Goal: Information Seeking & Learning: Learn about a topic

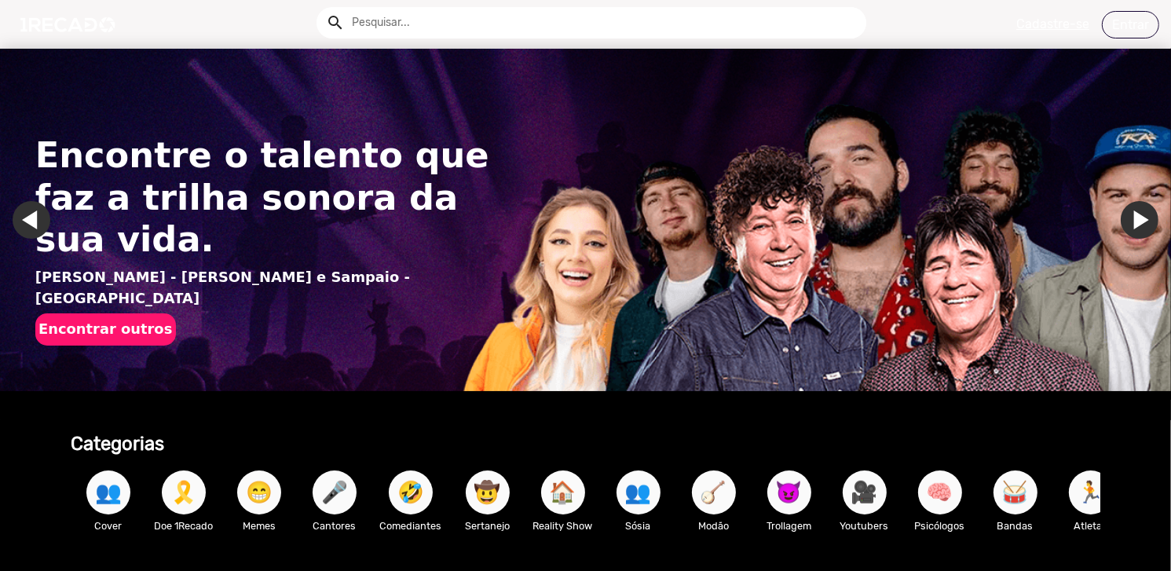
click at [265, 346] on div "Encontre o talento que faz a trilha sonora da sua vida. [PERSON_NAME] - [PERSON…" at bounding box center [269, 240] width 468 height 297
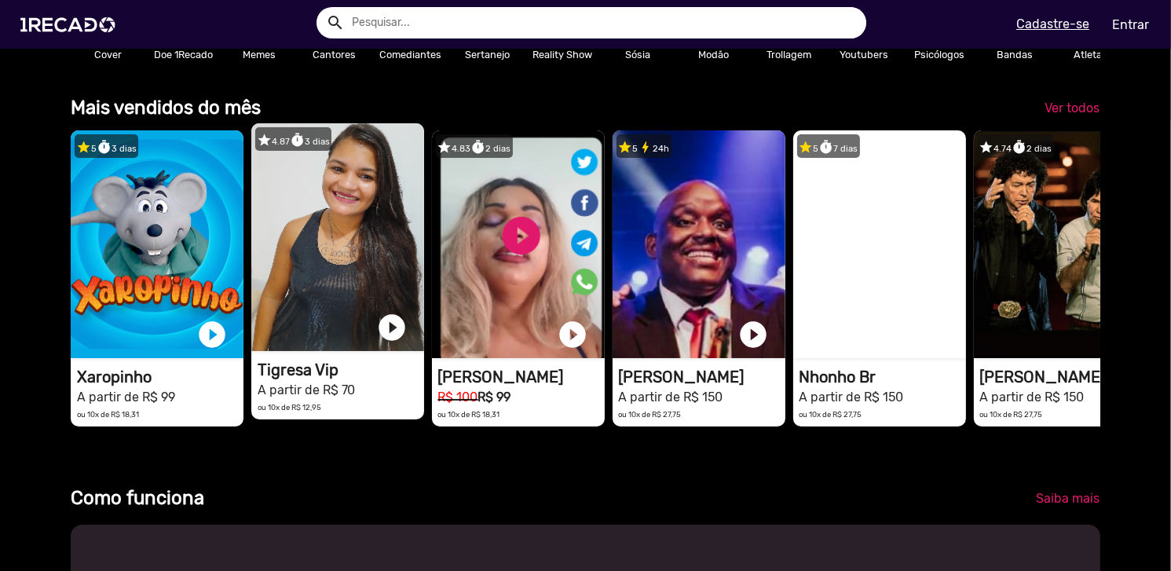
scroll to position [0, 1159]
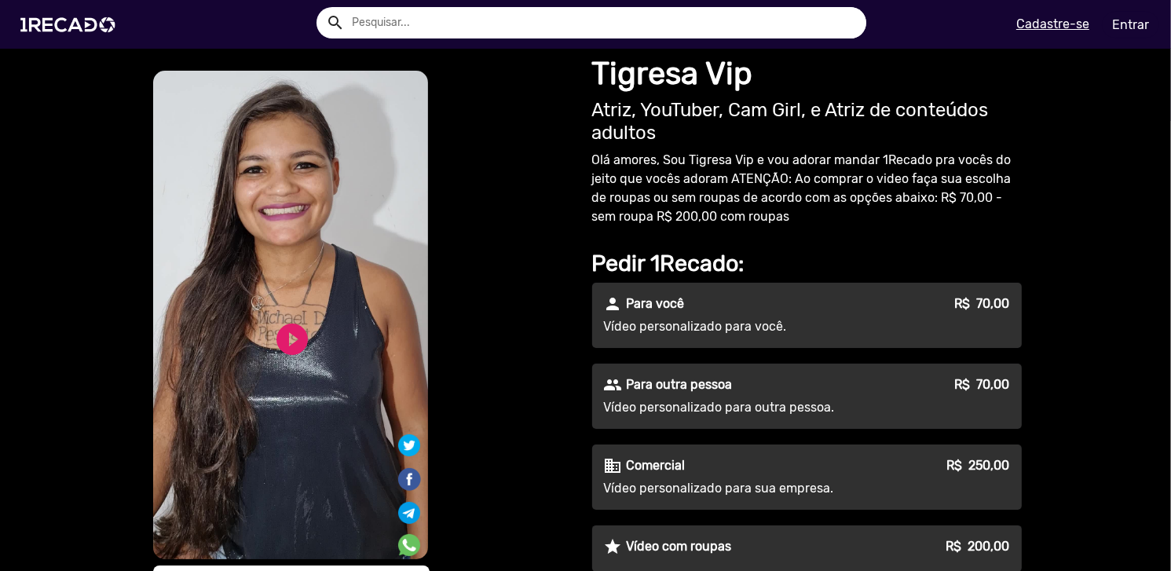
click at [66, 26] on img at bounding box center [71, 24] width 119 height 67
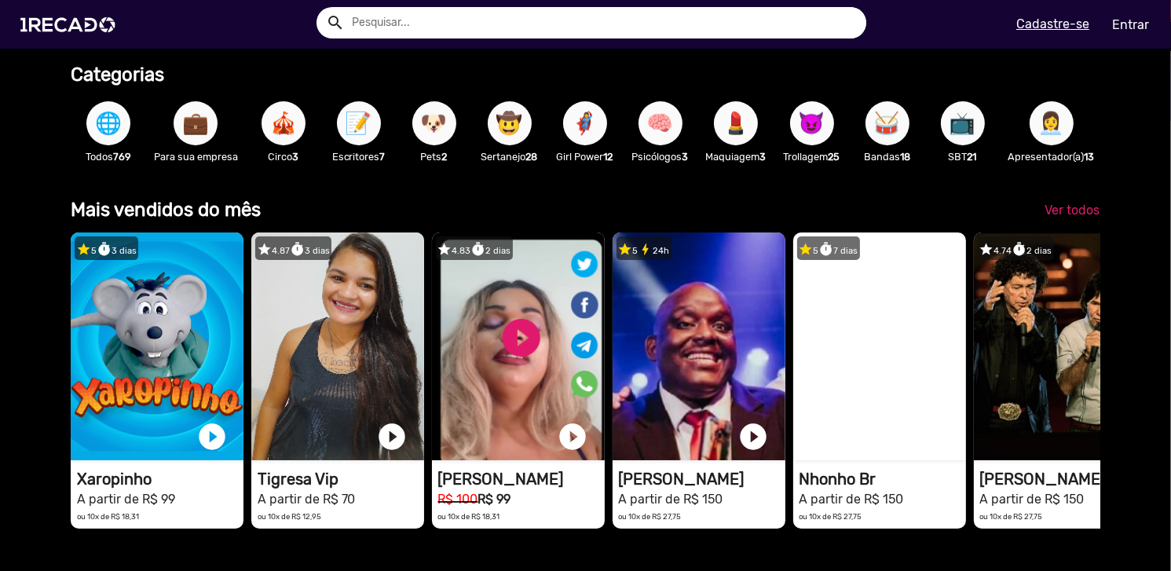
scroll to position [314, 0]
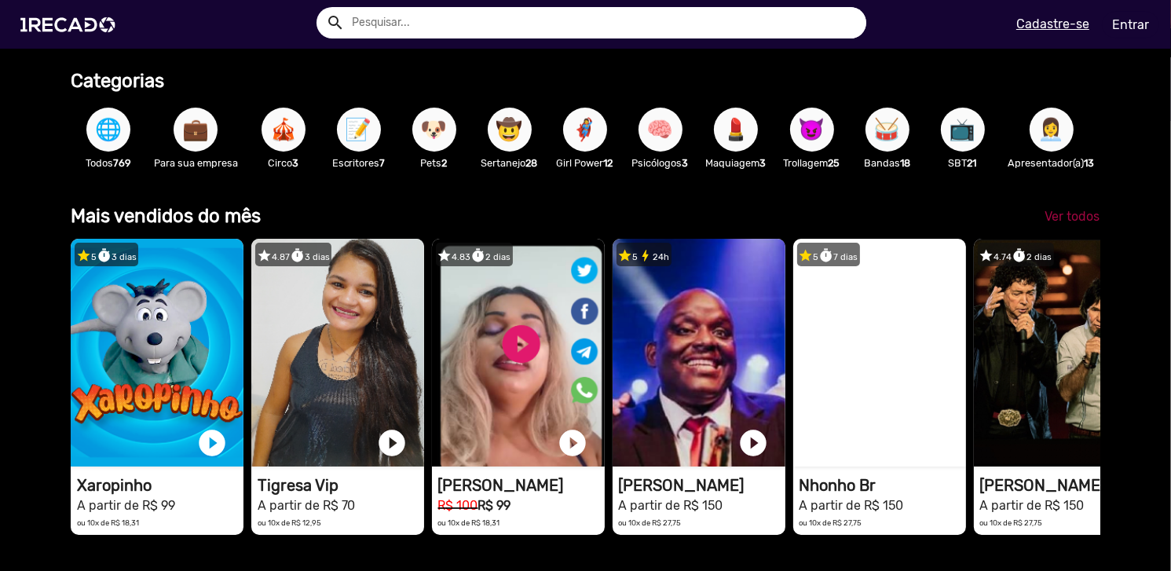
click at [1049, 224] on span "Ver todos" at bounding box center [1072, 216] width 55 height 15
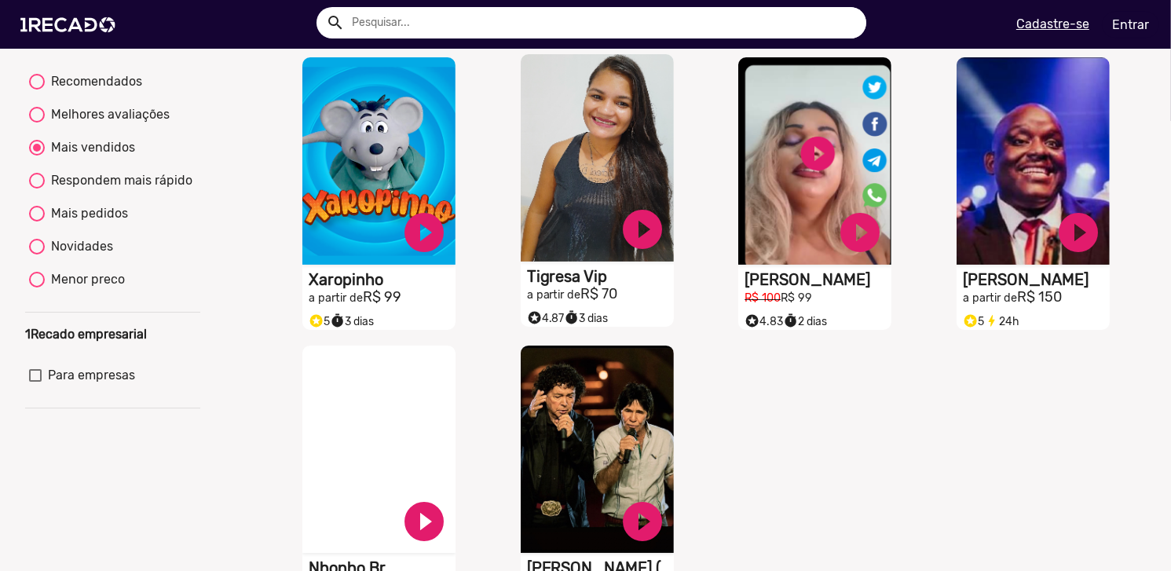
scroll to position [157, 0]
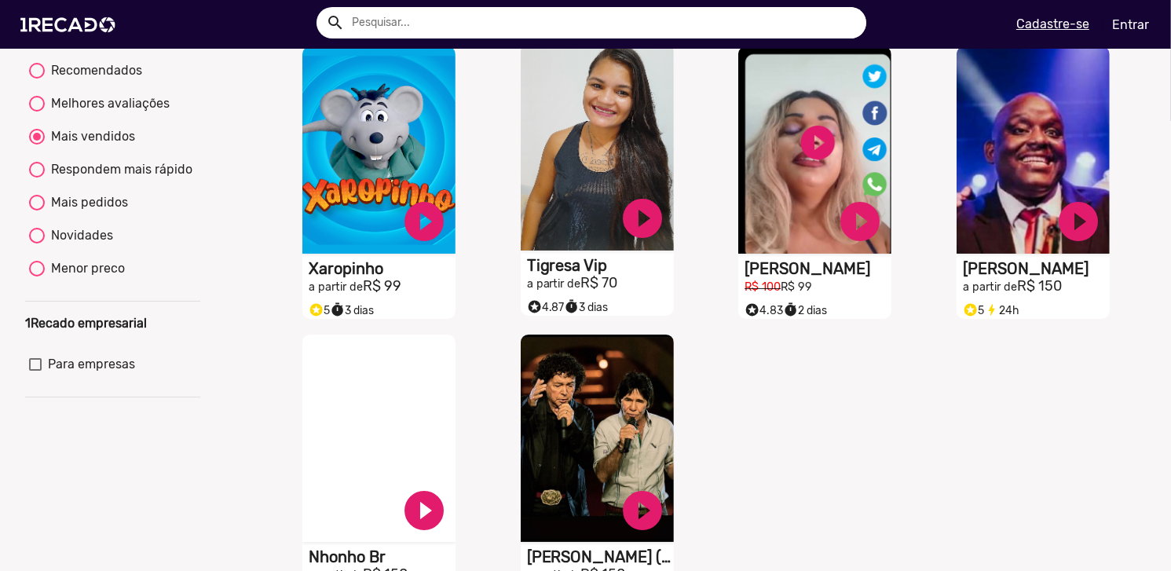
click at [559, 179] on video "S1RECADO vídeos dedicados para fãs e empresas" at bounding box center [597, 146] width 153 height 207
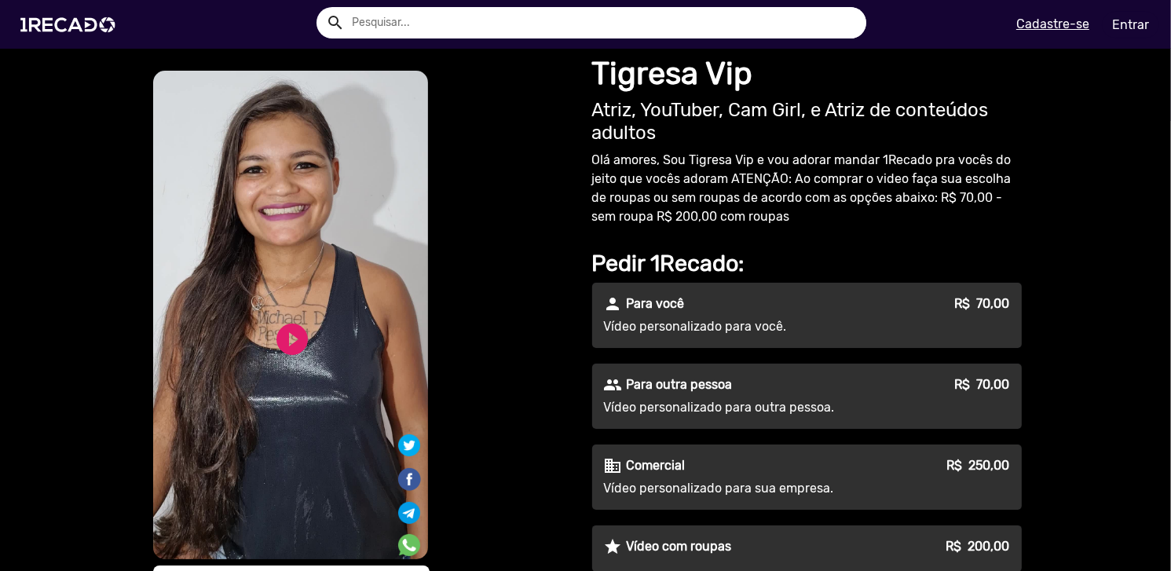
click at [758, 413] on p "Vídeo personalizado para outra pessoa." at bounding box center [746, 407] width 284 height 19
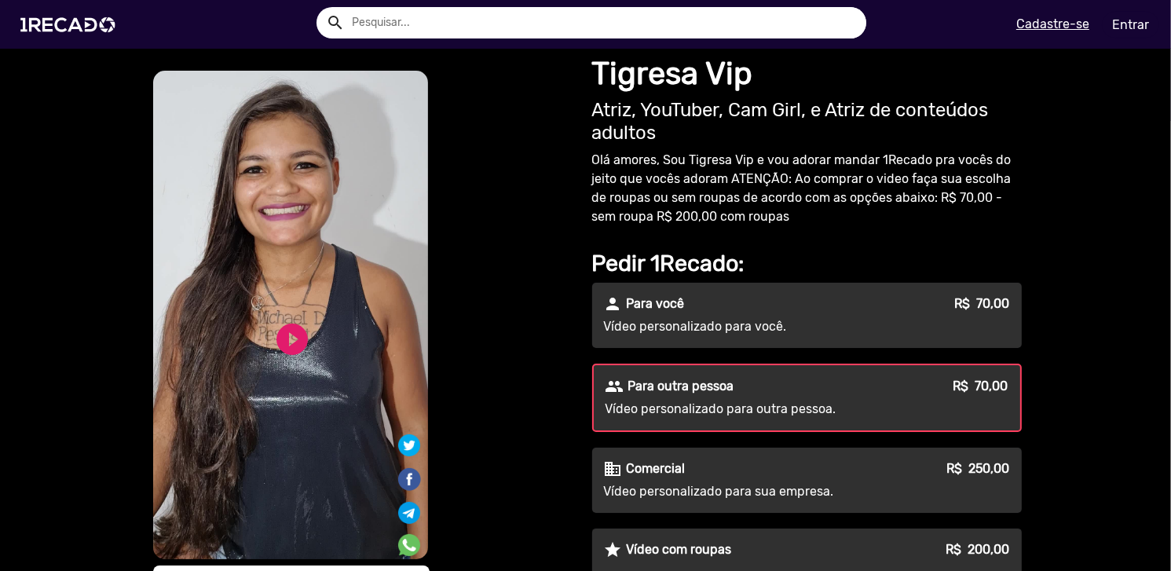
click at [764, 398] on div "people Para outra pessoa R$ 70,00 Vídeo personalizado para outra pessoa." at bounding box center [807, 397] width 427 height 65
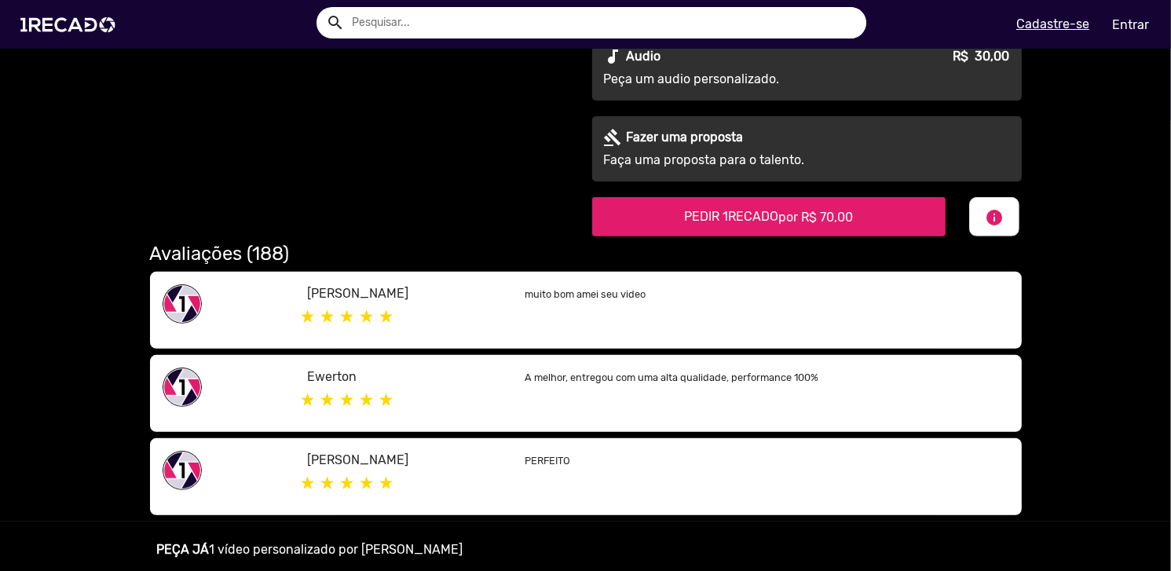
scroll to position [628, 0]
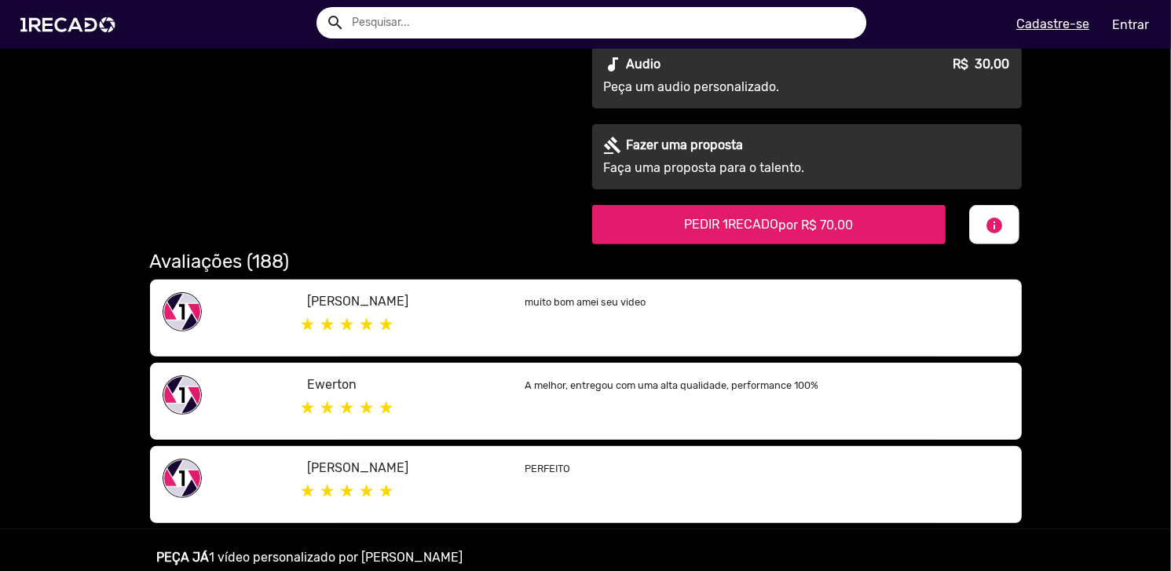
click at [211, 258] on h2 "Avaliações (188)" at bounding box center [586, 262] width 872 height 23
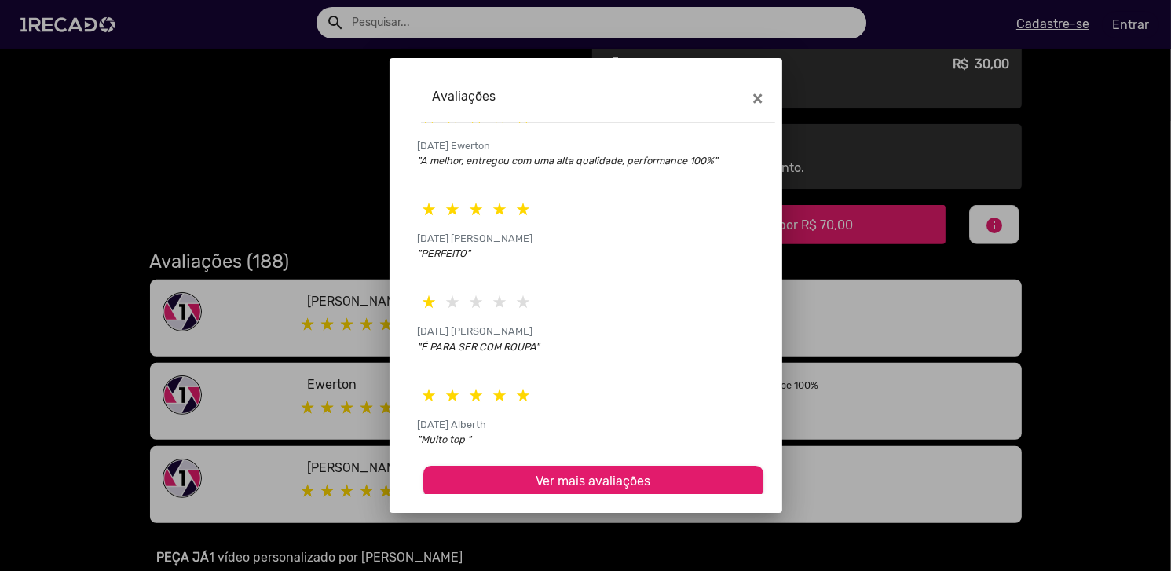
scroll to position [125, 0]
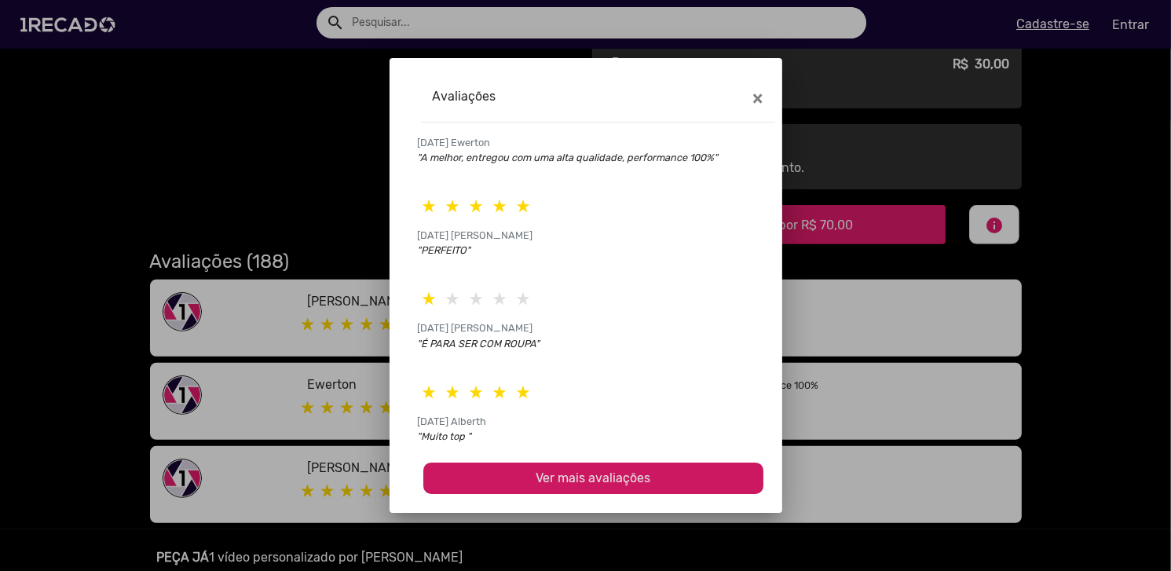
click at [616, 475] on span "Ver mais avaliações" at bounding box center [593, 478] width 115 height 15
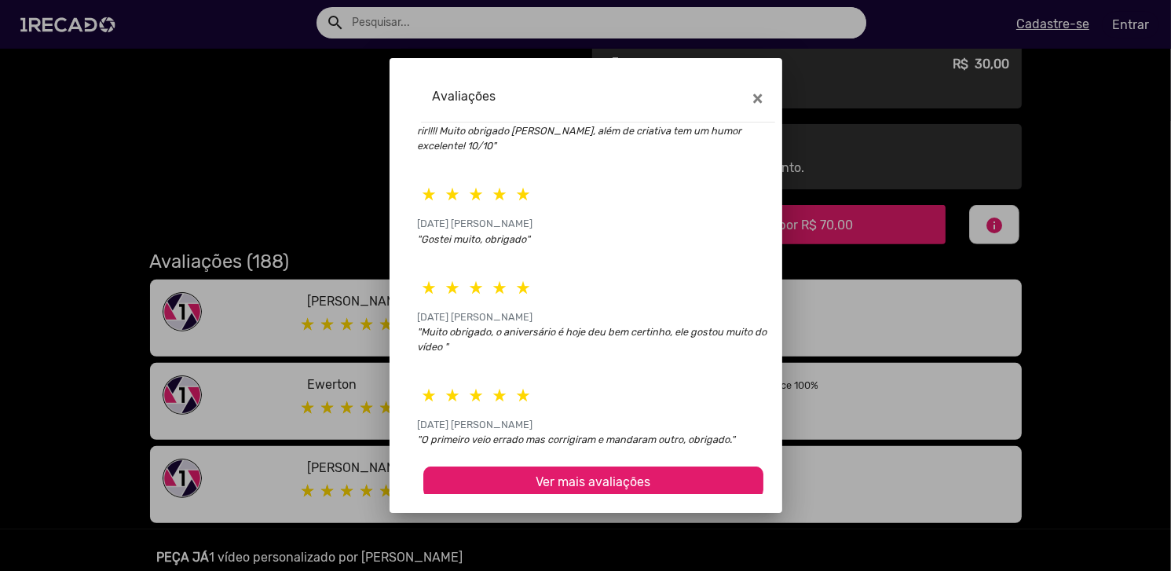
scroll to position [635, 0]
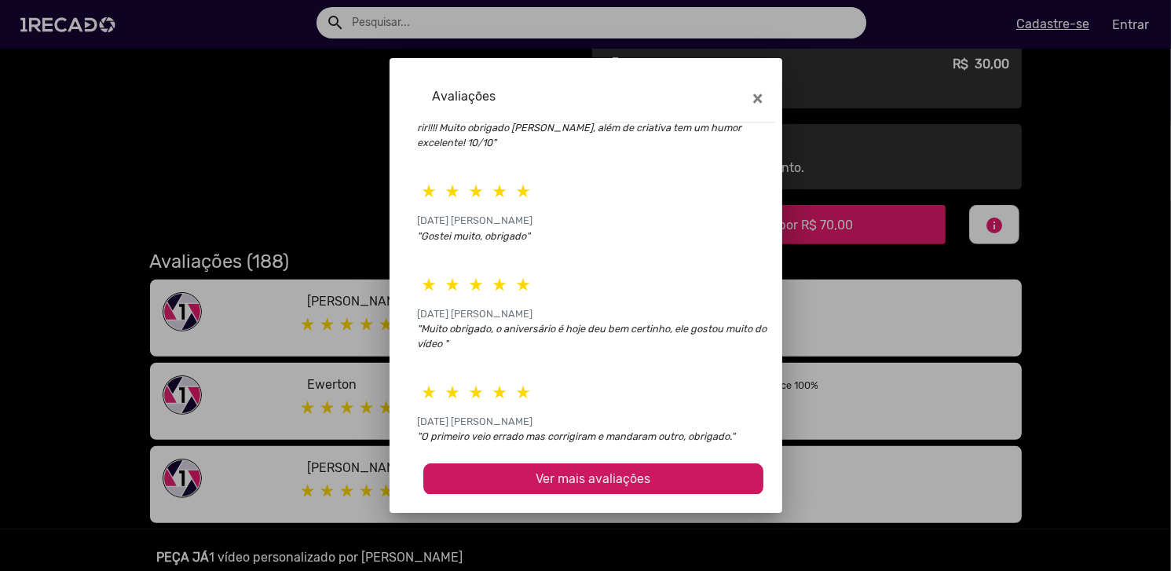
click at [614, 474] on span "Ver mais avaliações" at bounding box center [593, 478] width 115 height 15
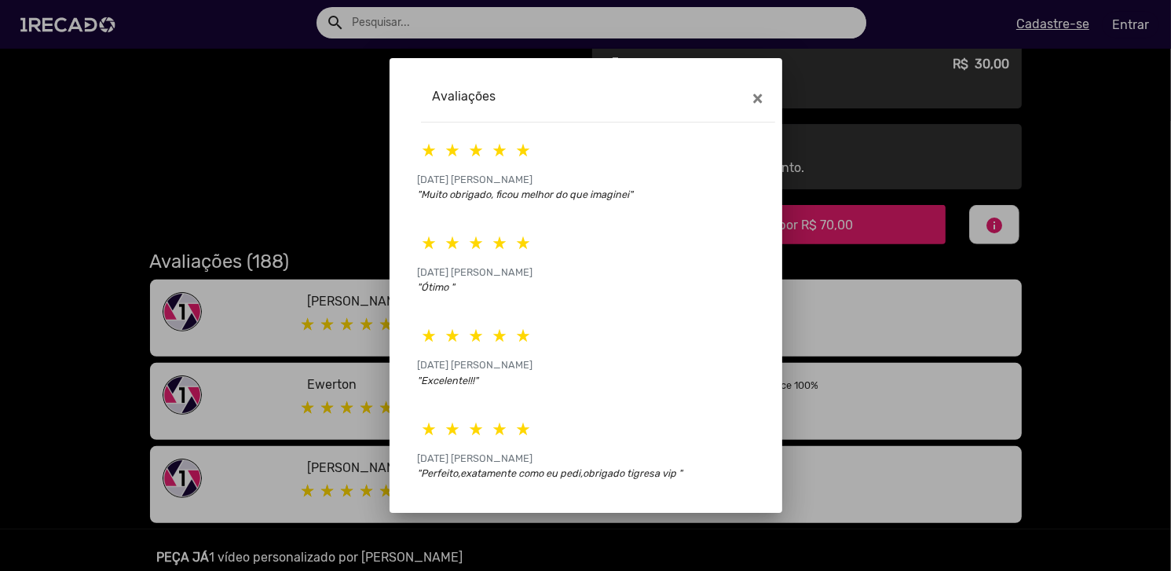
scroll to position [1100, 0]
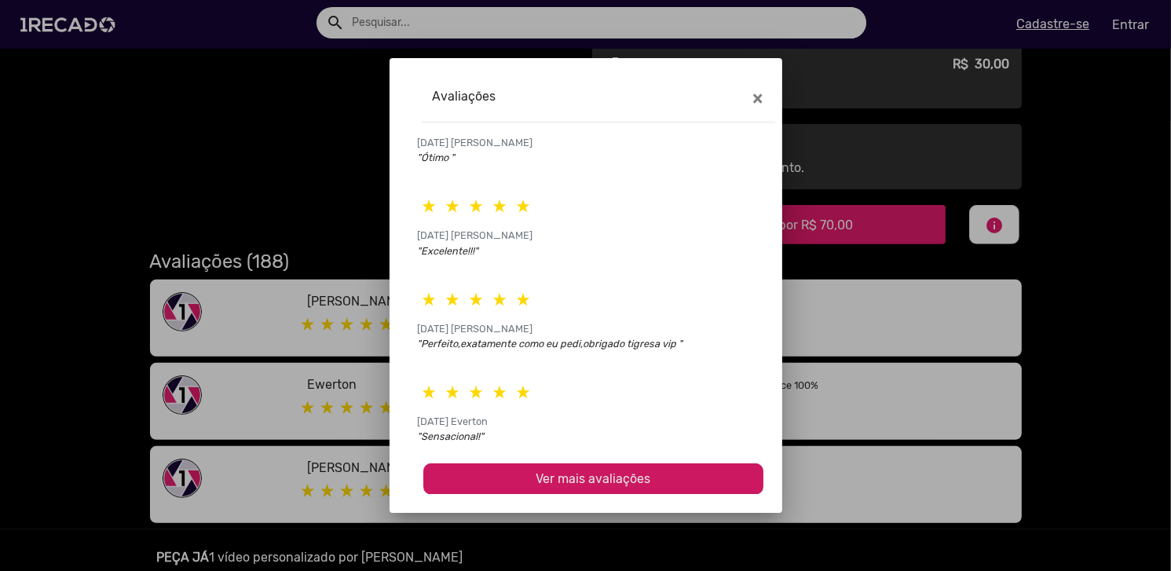
click at [603, 489] on button "Ver mais avaliações" at bounding box center [593, 478] width 340 height 31
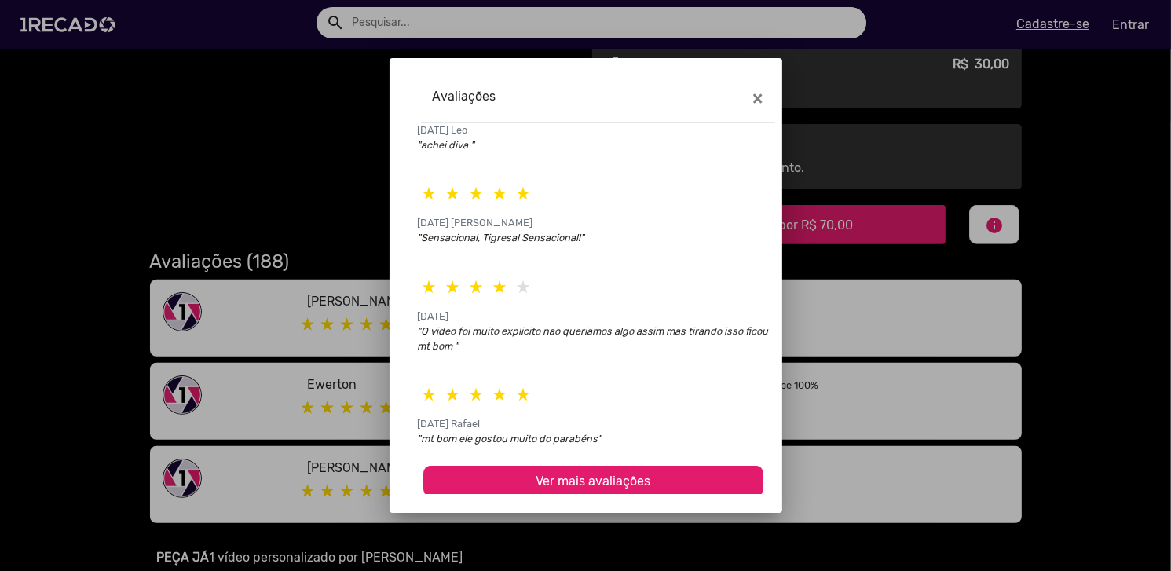
scroll to position [1581, 0]
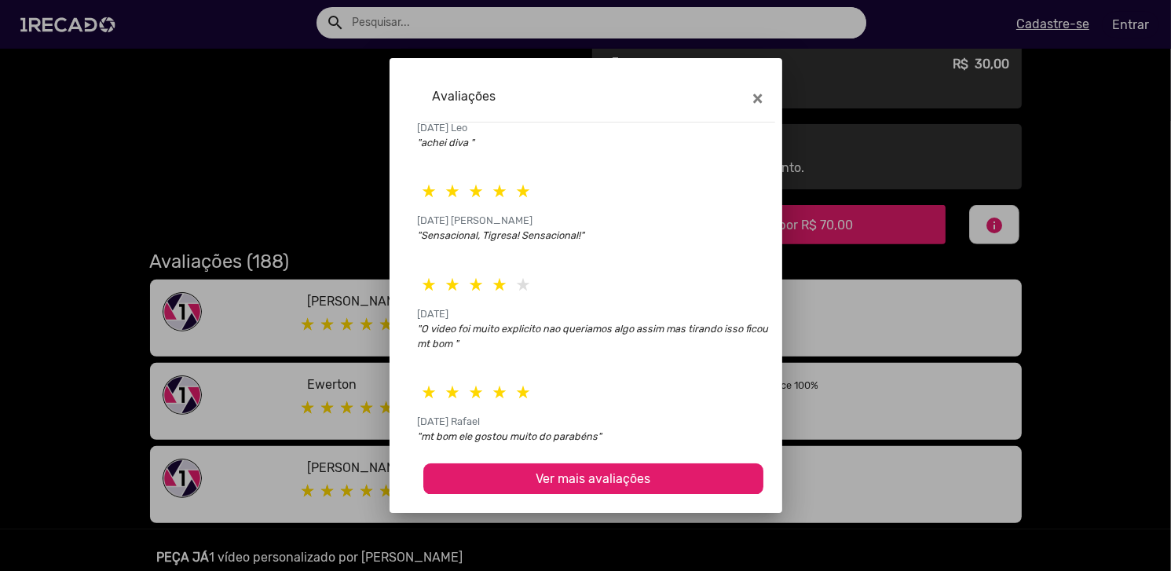
click at [593, 463] on button "Ver mais avaliações" at bounding box center [593, 478] width 340 height 31
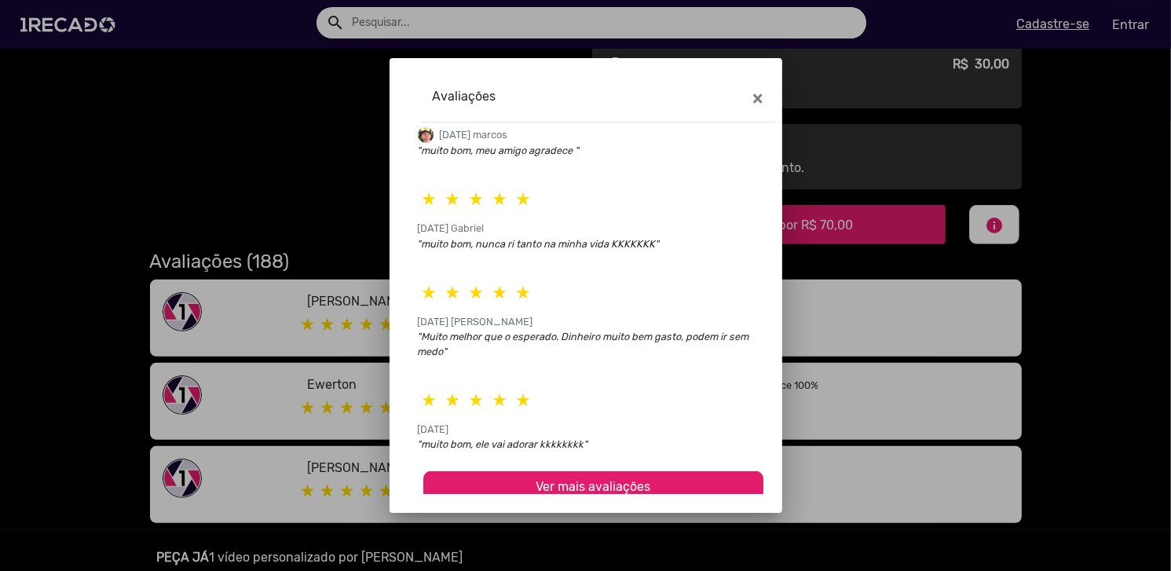
scroll to position [2076, 0]
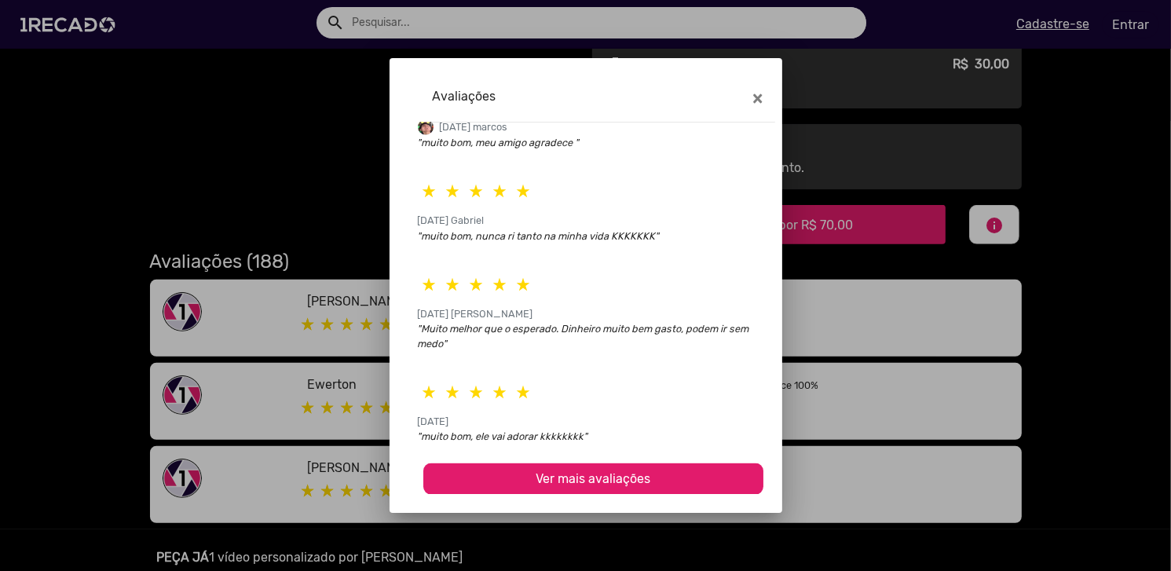
click at [584, 471] on span "Ver mais avaliações" at bounding box center [593, 478] width 115 height 15
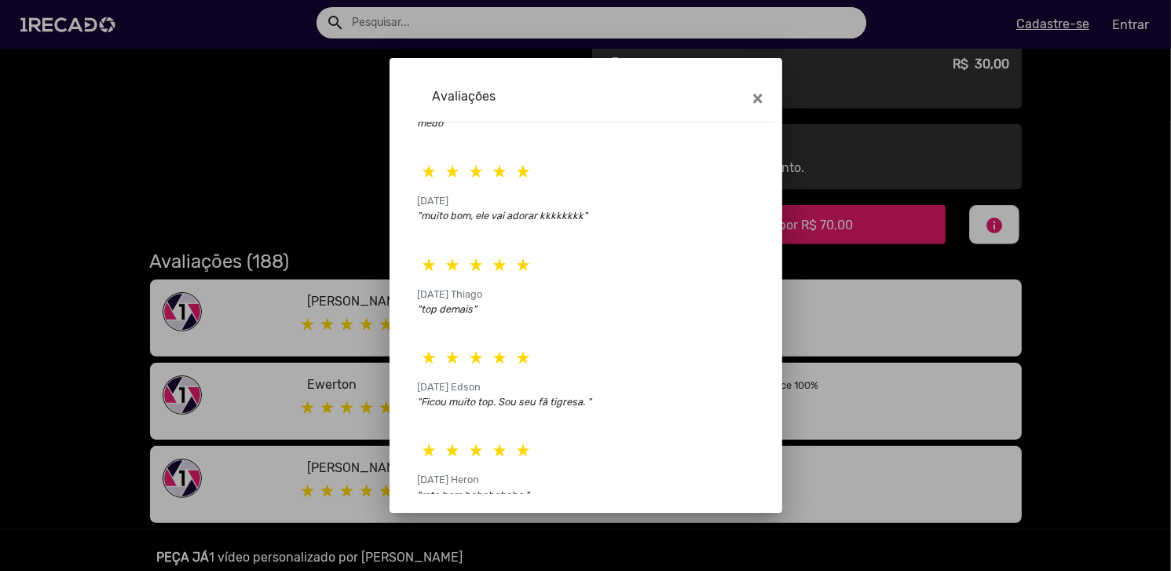
scroll to position [2541, 0]
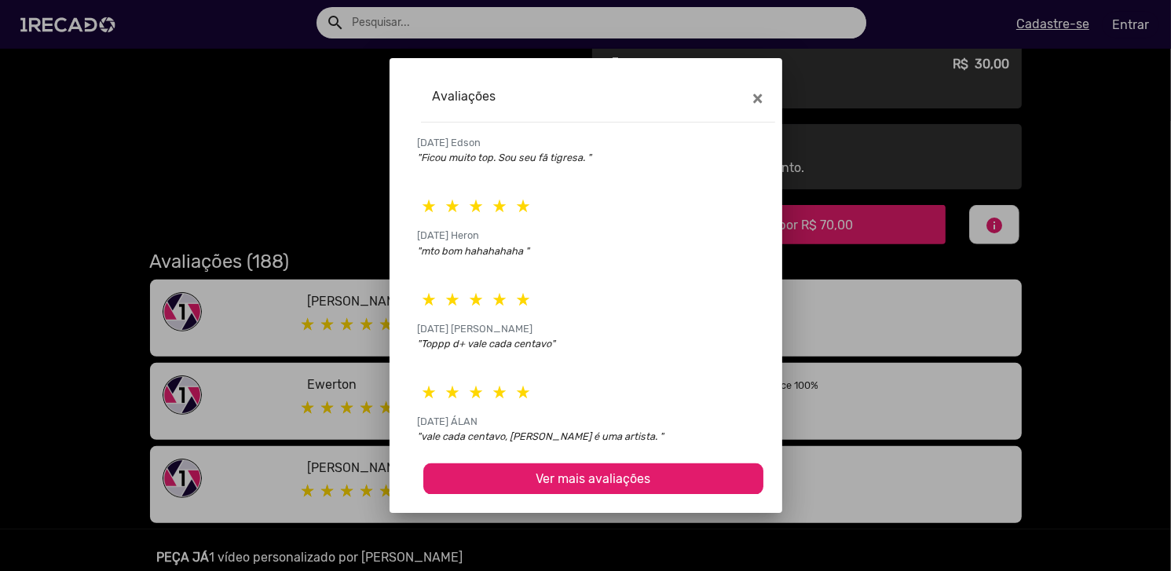
click at [590, 473] on span "Ver mais avaliações" at bounding box center [593, 478] width 115 height 15
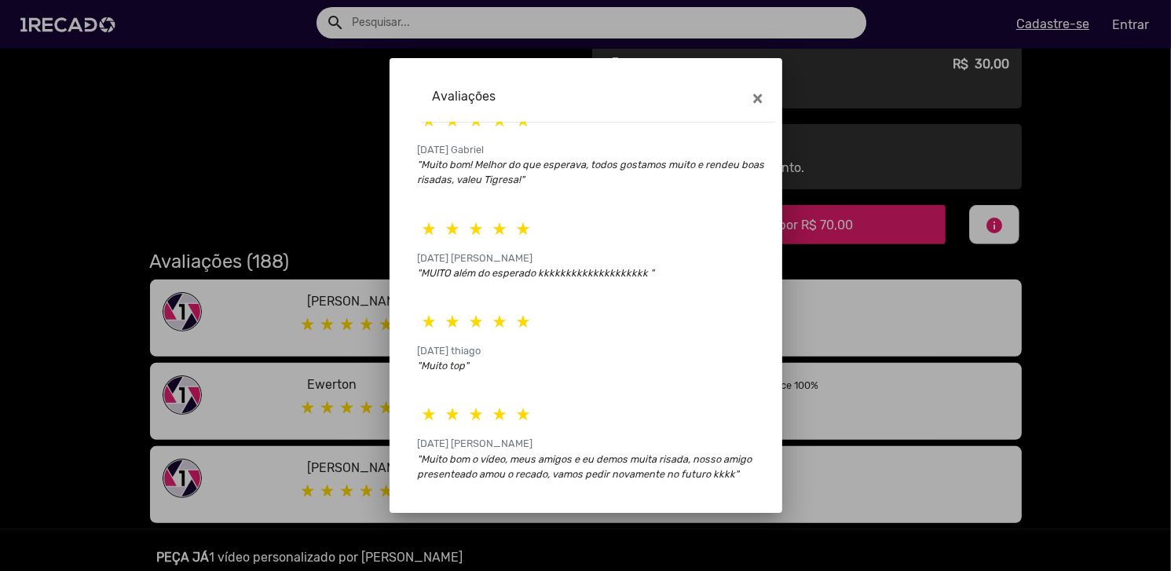
scroll to position [3051, 0]
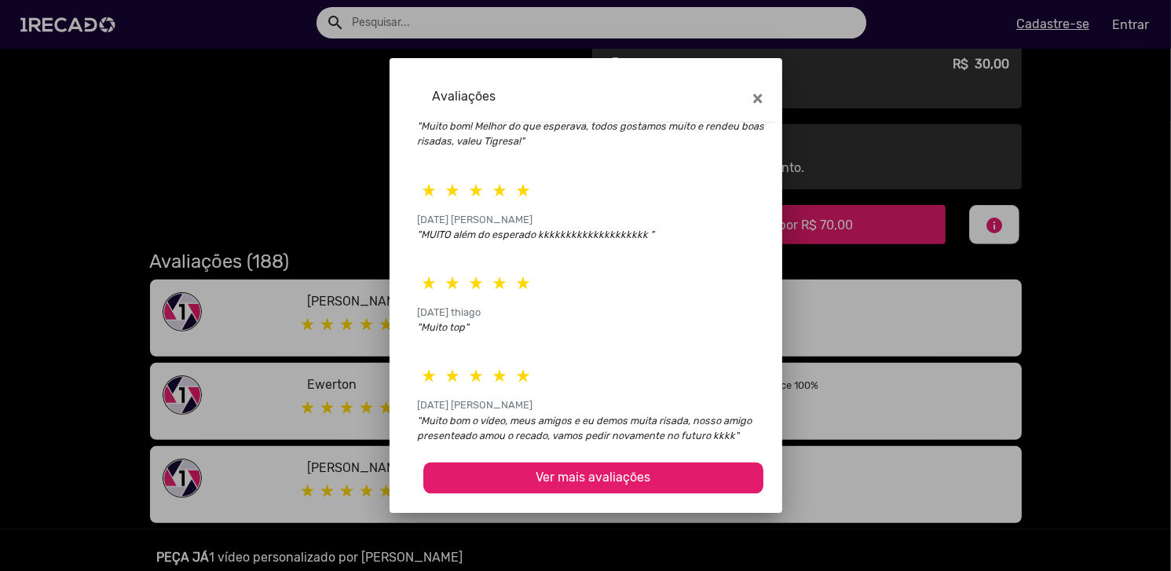
click at [612, 472] on span "Ver mais avaliações" at bounding box center [593, 478] width 115 height 15
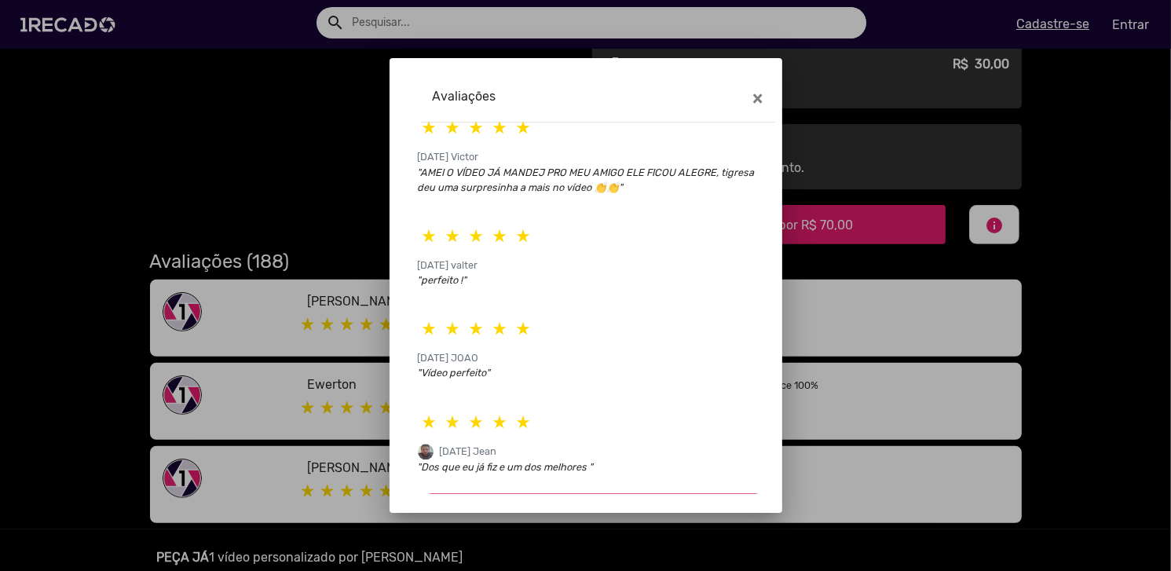
scroll to position [3532, 0]
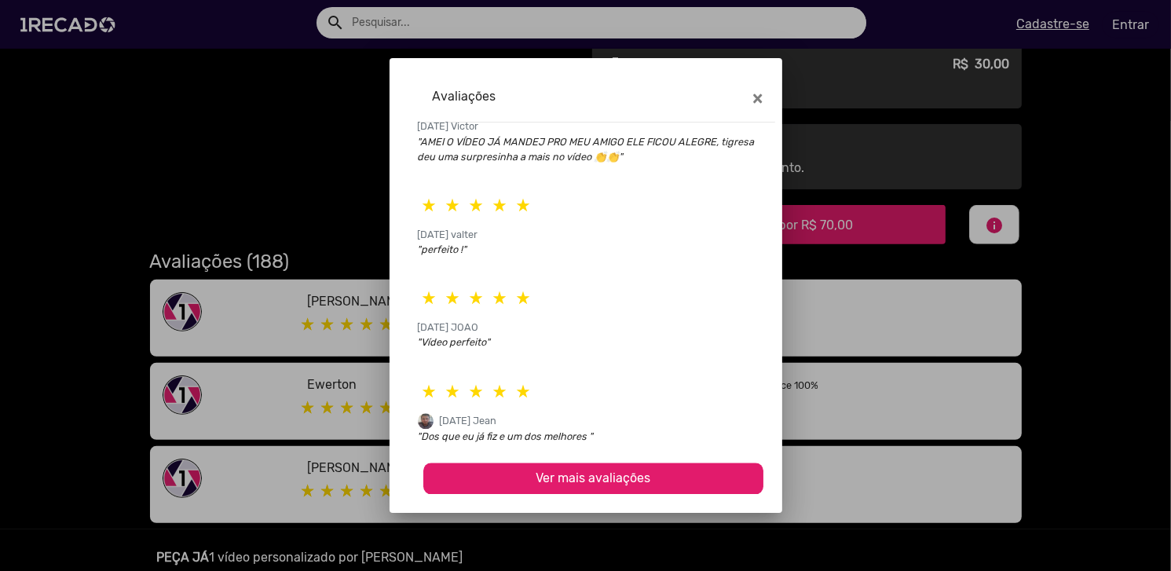
click at [536, 482] on span "Ver mais avaliações" at bounding box center [593, 478] width 115 height 15
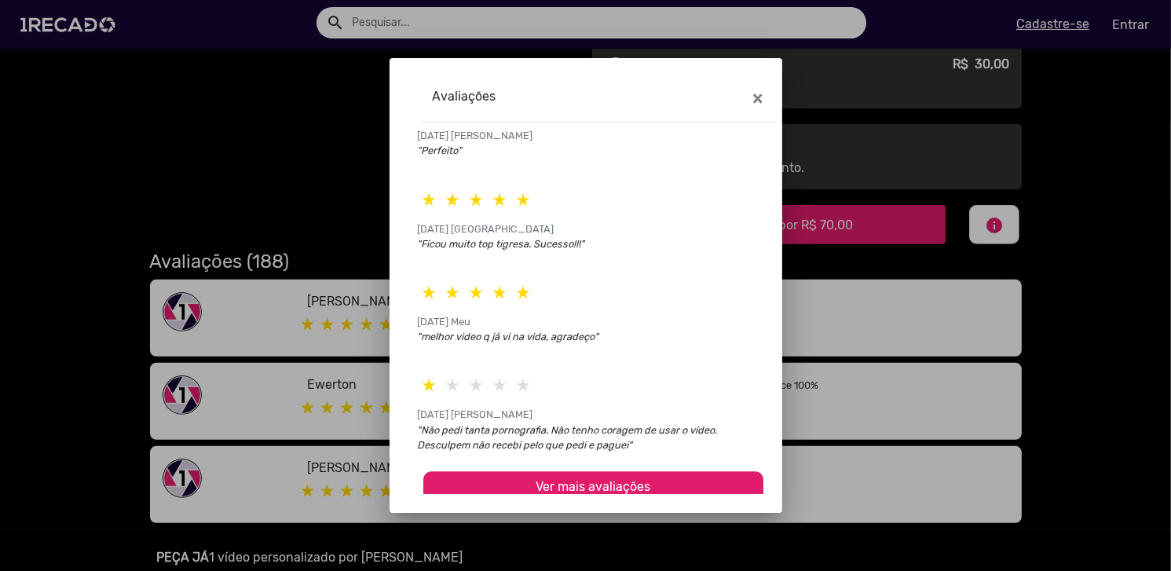
scroll to position [4013, 0]
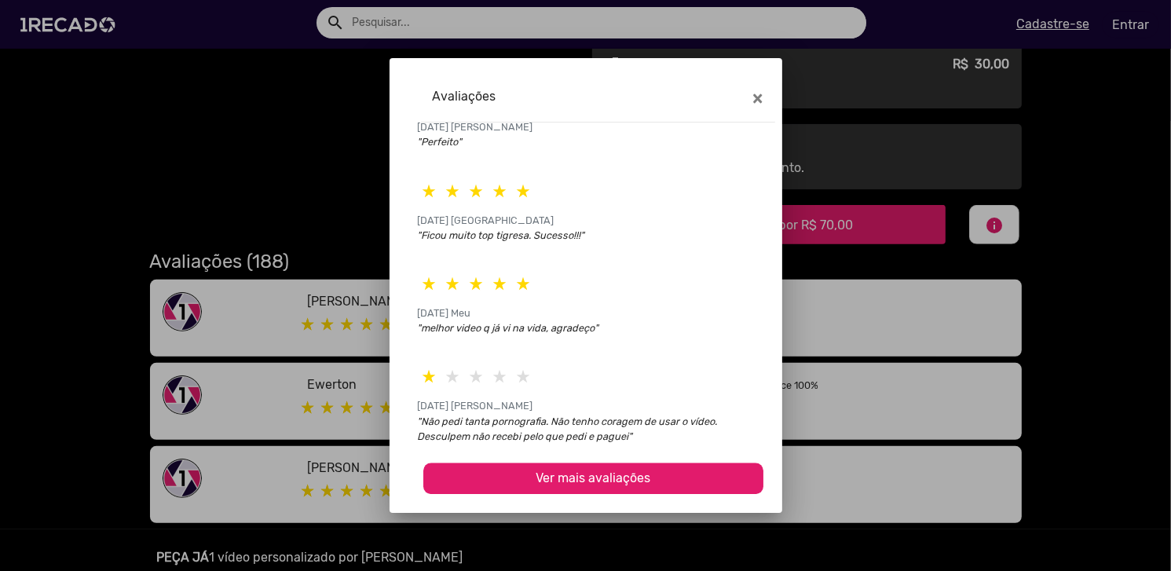
click at [549, 471] on span "Ver mais avaliações" at bounding box center [593, 478] width 115 height 15
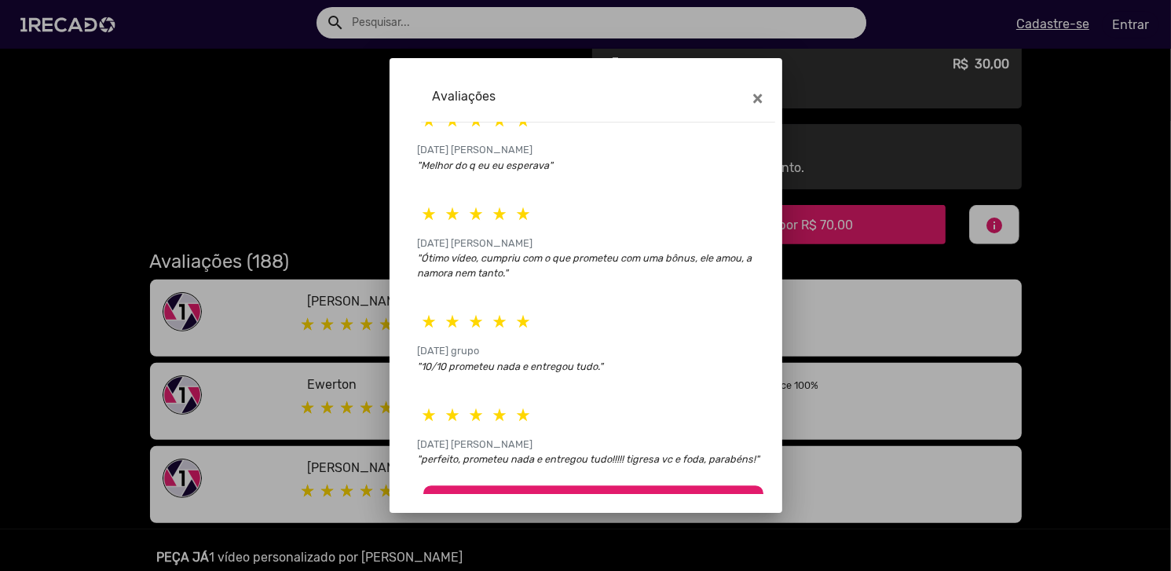
scroll to position [4507, 0]
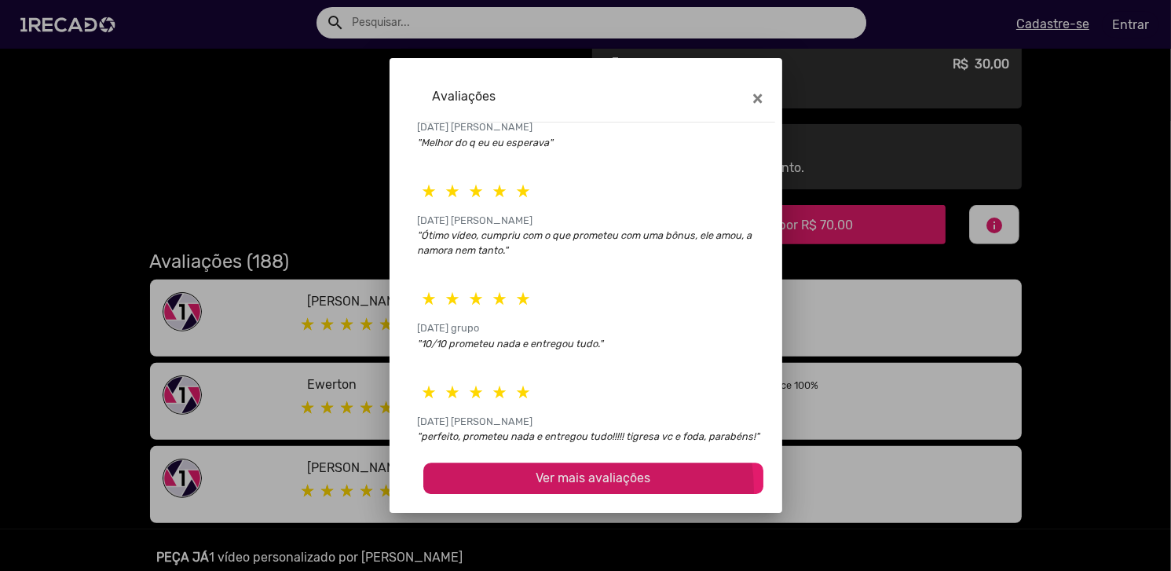
click at [567, 490] on button "Ver mais avaliações" at bounding box center [593, 478] width 340 height 31
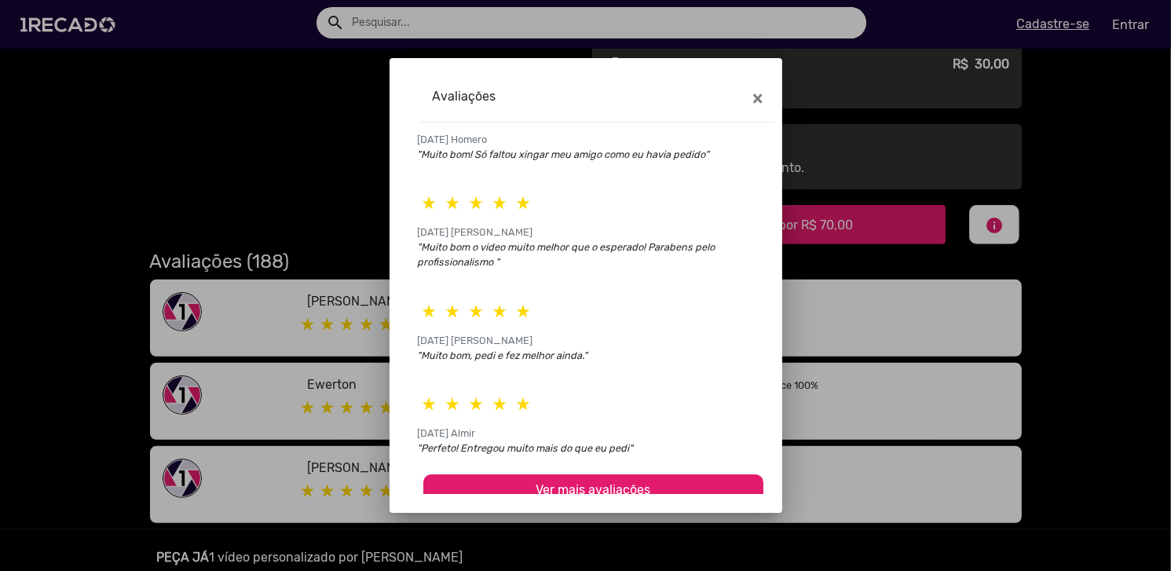
scroll to position [5002, 0]
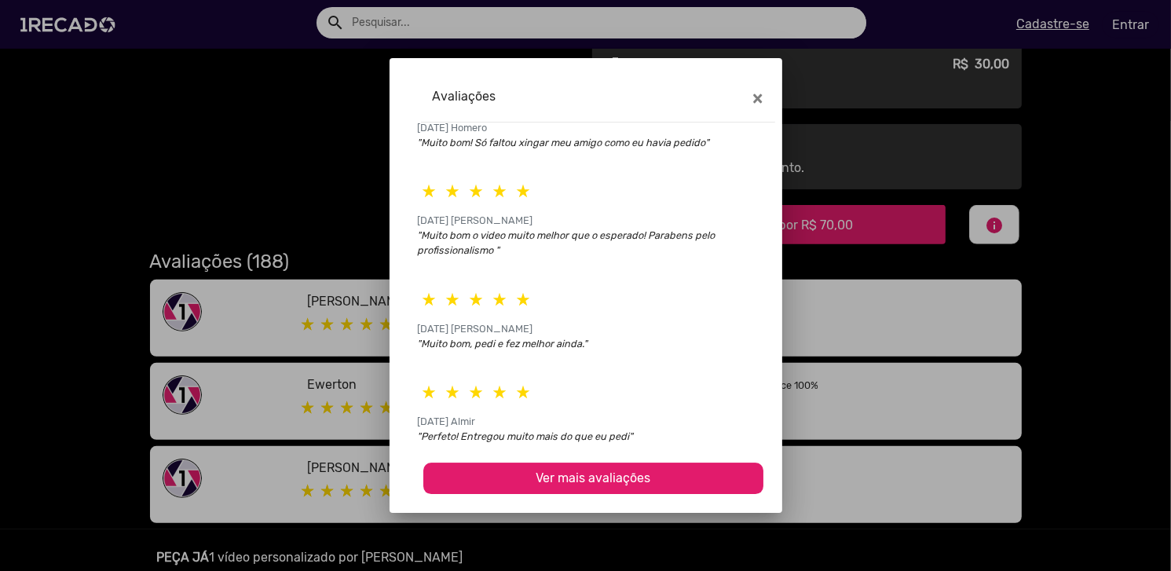
click at [537, 475] on span "Ver mais avaliações" at bounding box center [593, 478] width 115 height 15
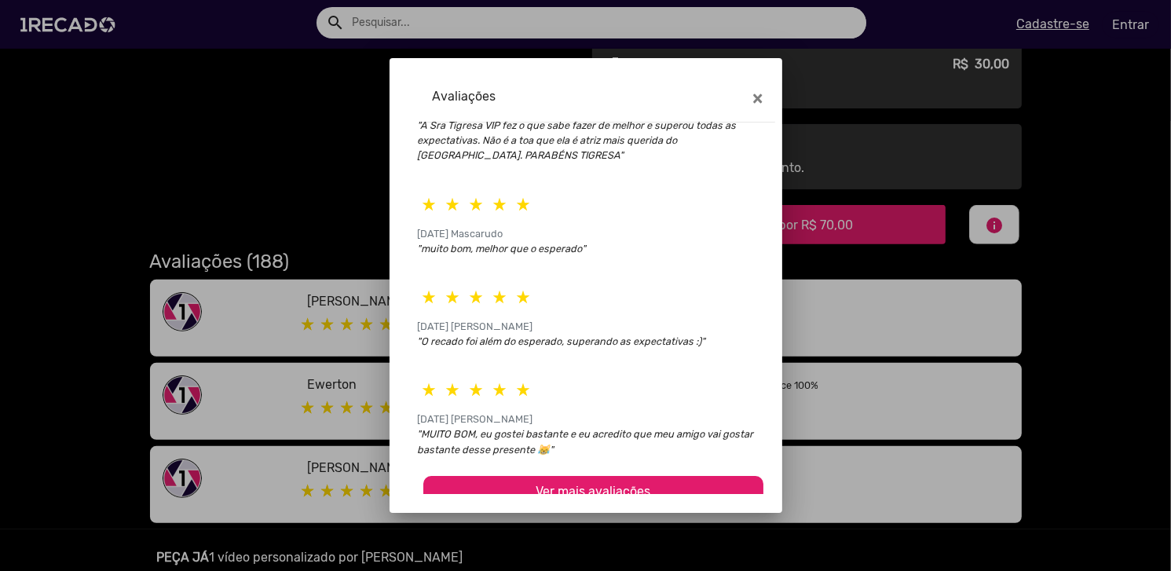
scroll to position [5513, 0]
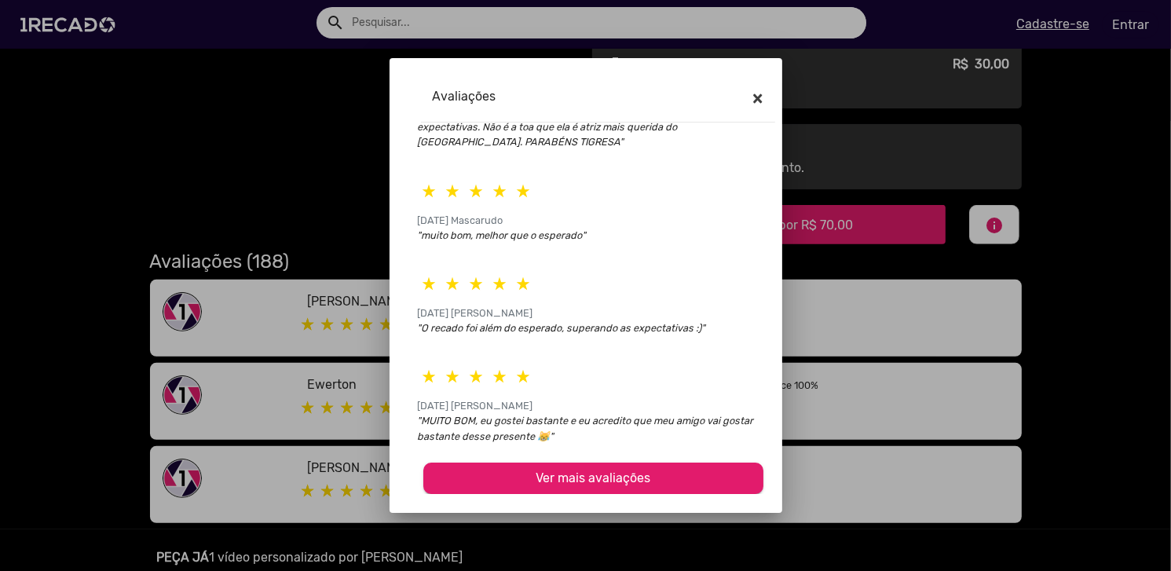
click at [756, 94] on span "×" at bounding box center [758, 98] width 10 height 22
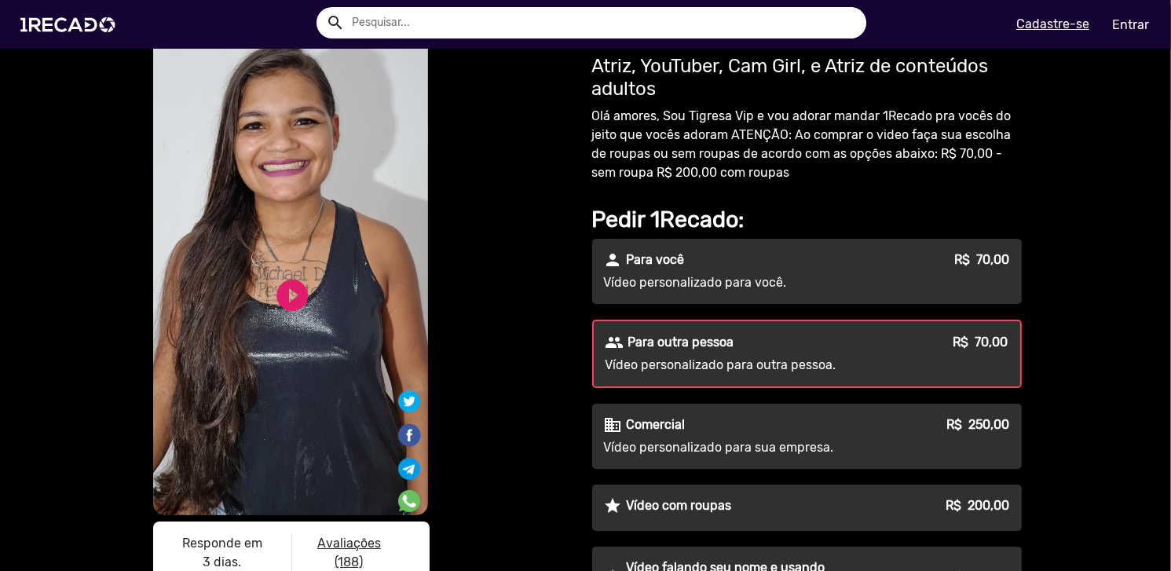
scroll to position [0, 0]
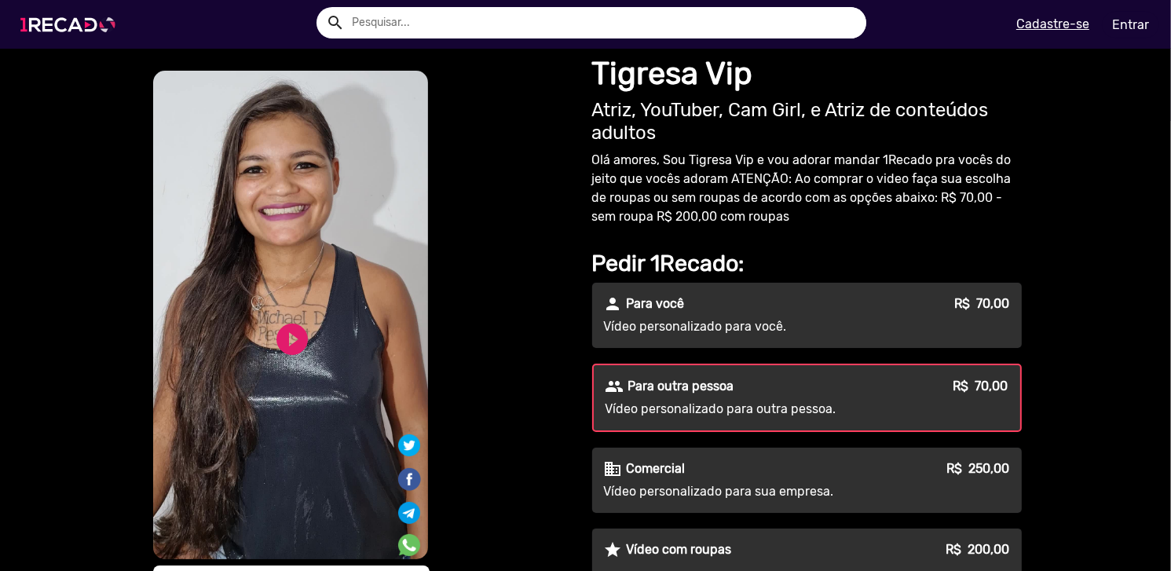
click at [83, 25] on img at bounding box center [71, 24] width 119 height 67
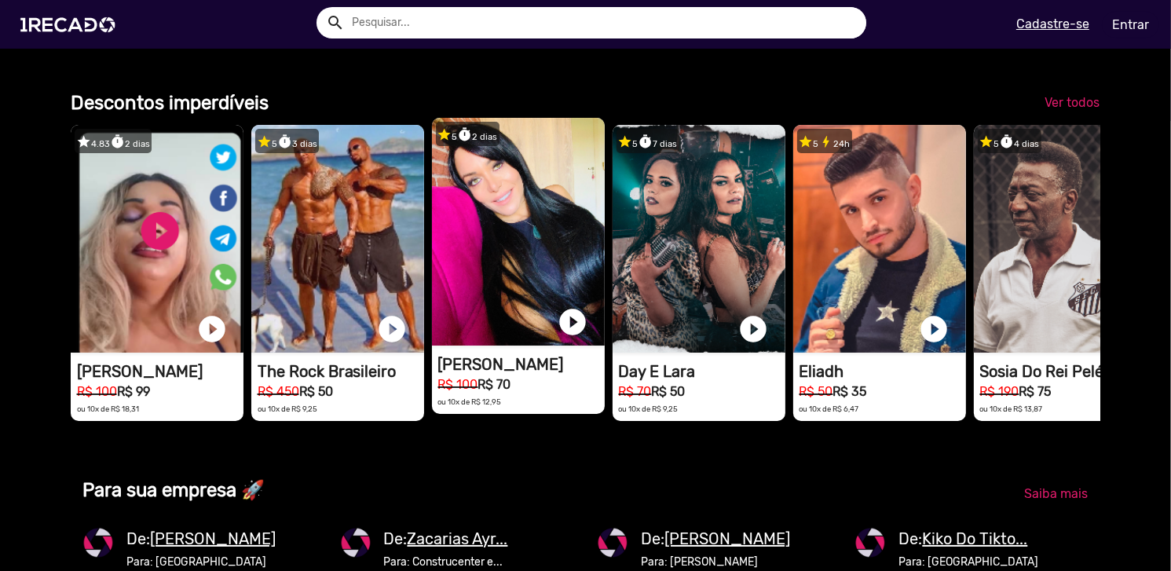
scroll to position [0, 1159]
click at [502, 215] on video "1RECADO vídeos dedicados para fãs e empresas" at bounding box center [518, 232] width 173 height 228
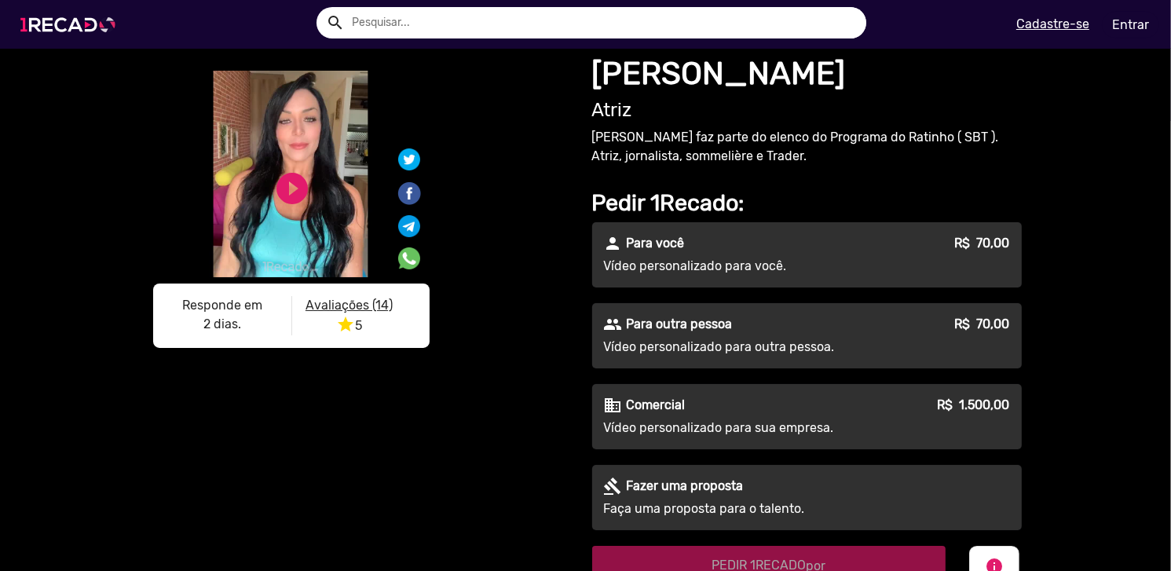
click at [98, 21] on img at bounding box center [71, 24] width 119 height 67
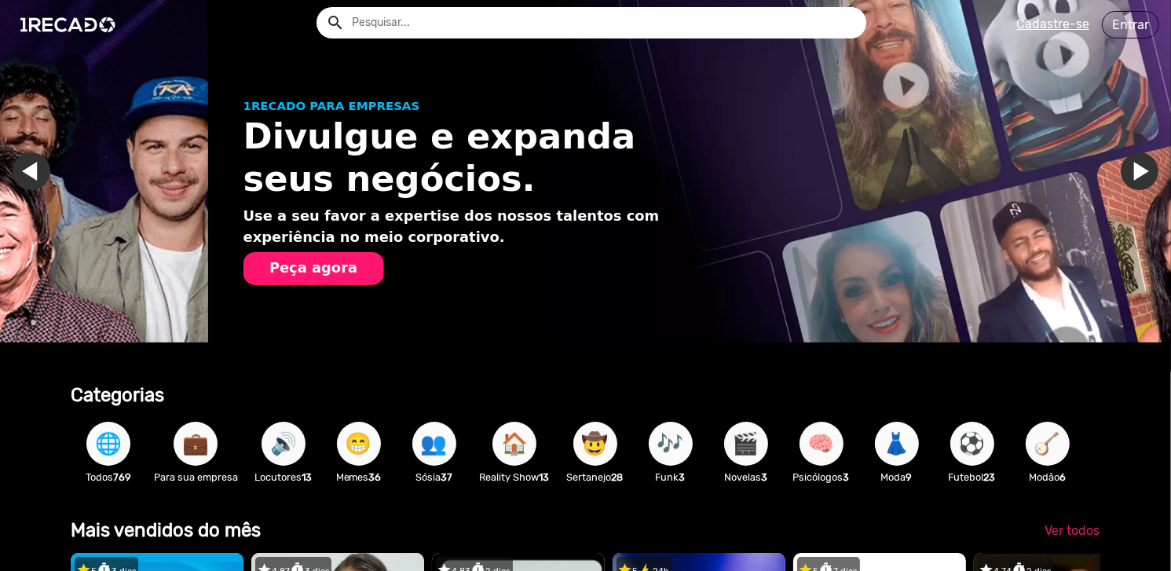
scroll to position [0, 1159]
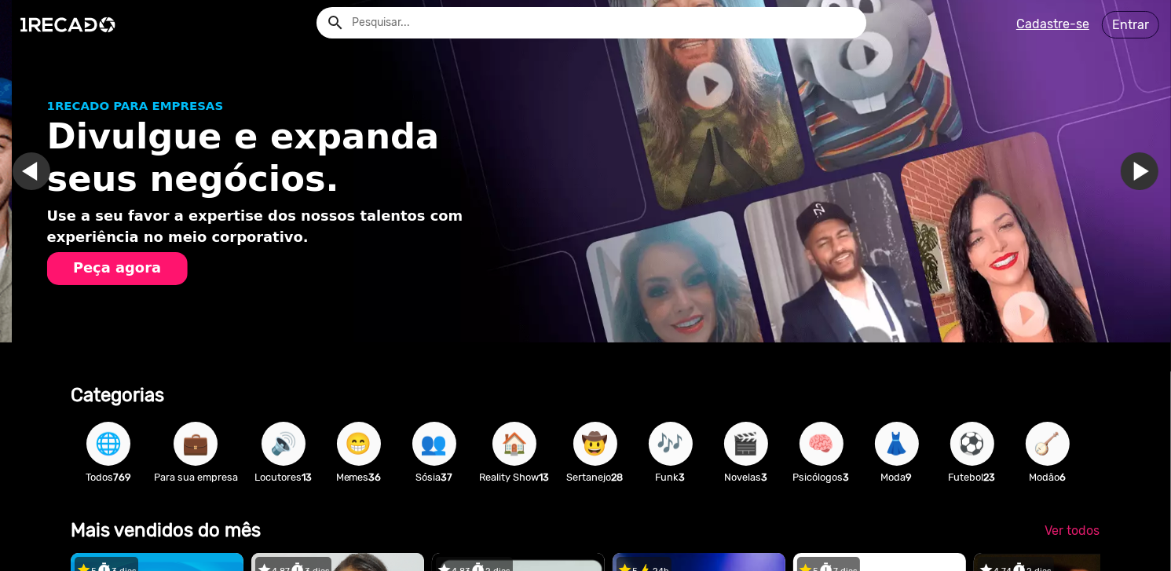
click at [683, 440] on span "🎶" at bounding box center [671, 444] width 27 height 44
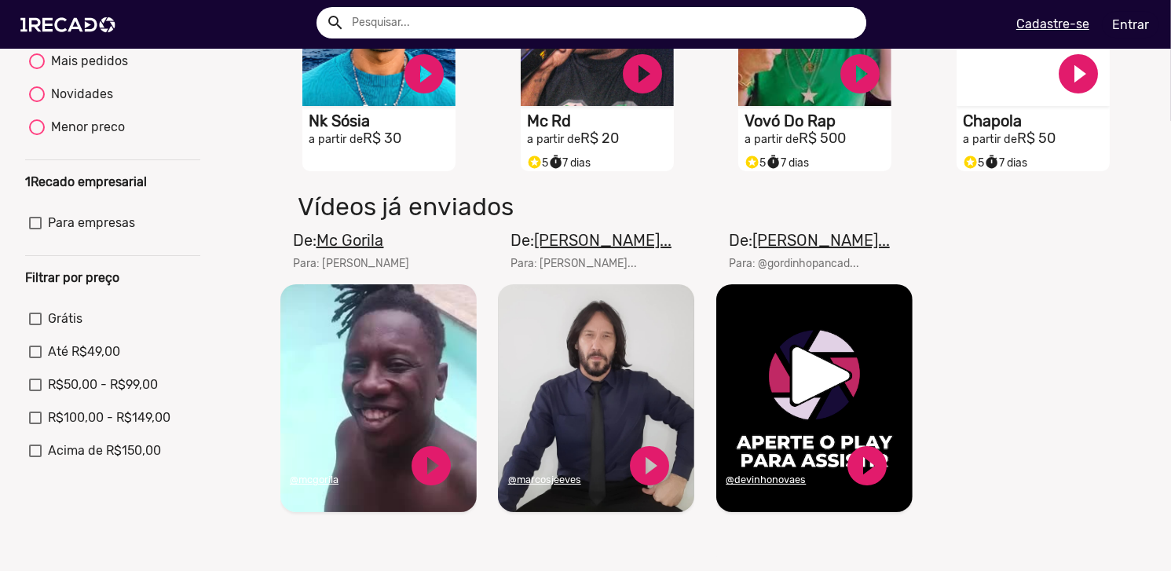
scroll to position [393, 0]
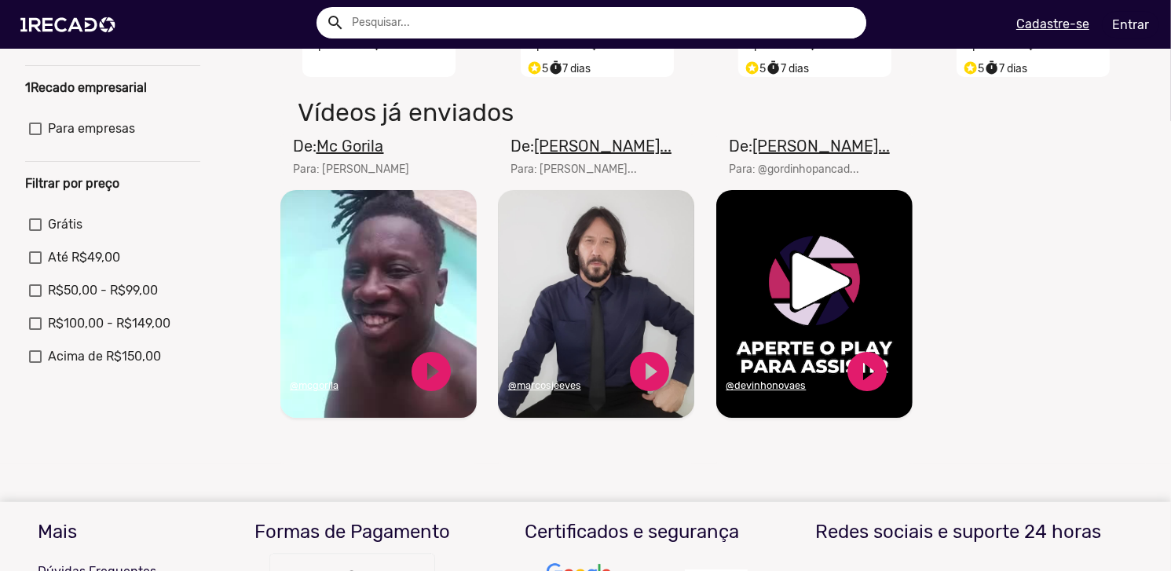
click at [348, 156] on u "Mc Gorila" at bounding box center [351, 146] width 68 height 19
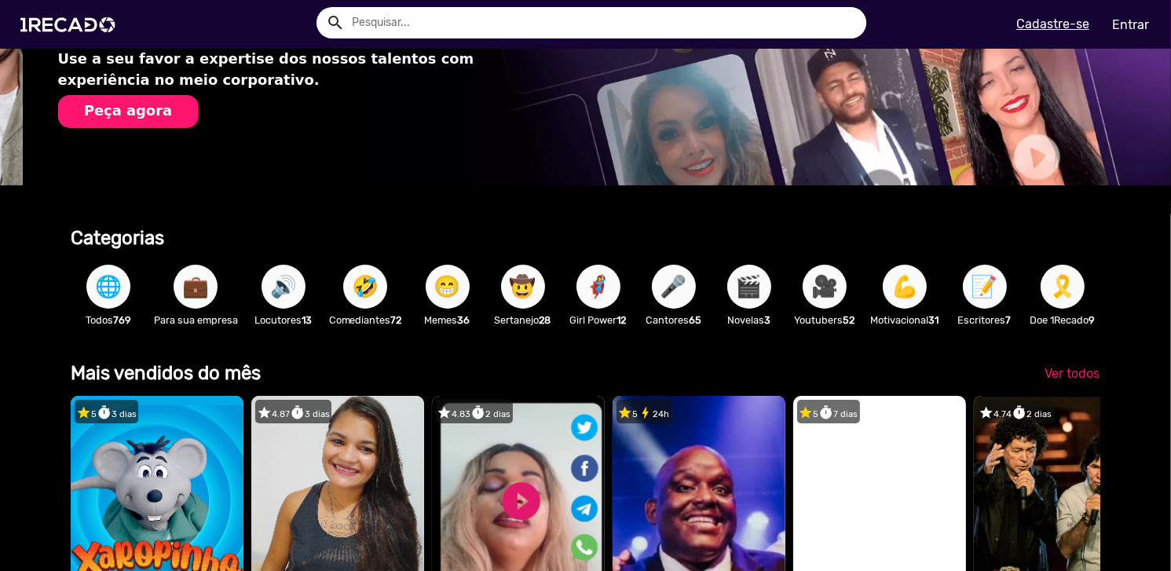
scroll to position [0, 1159]
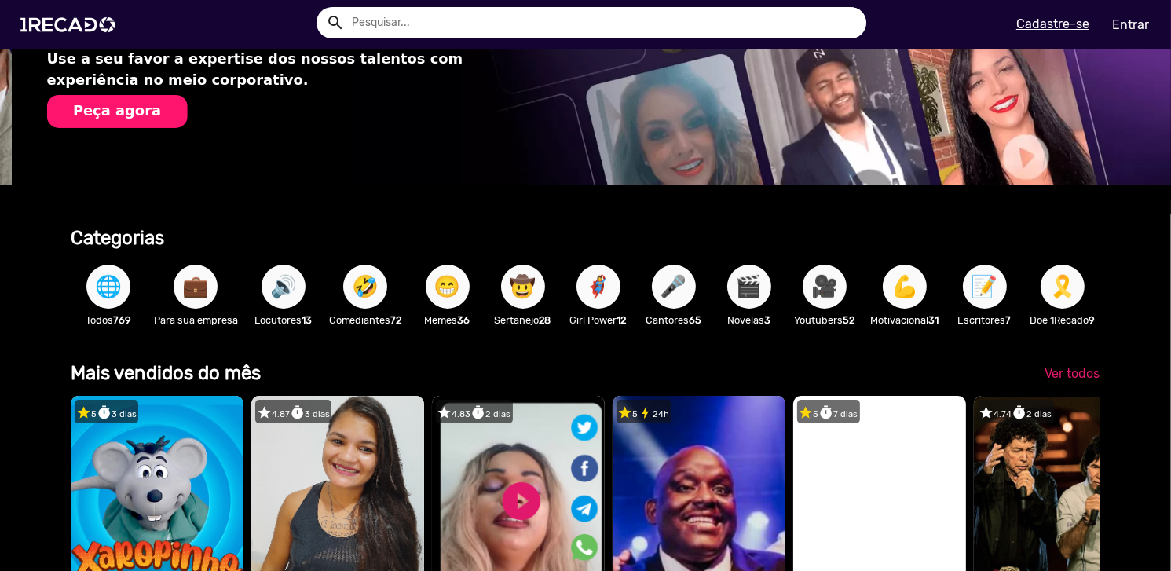
click at [608, 281] on span "🦸‍♀️" at bounding box center [598, 287] width 27 height 44
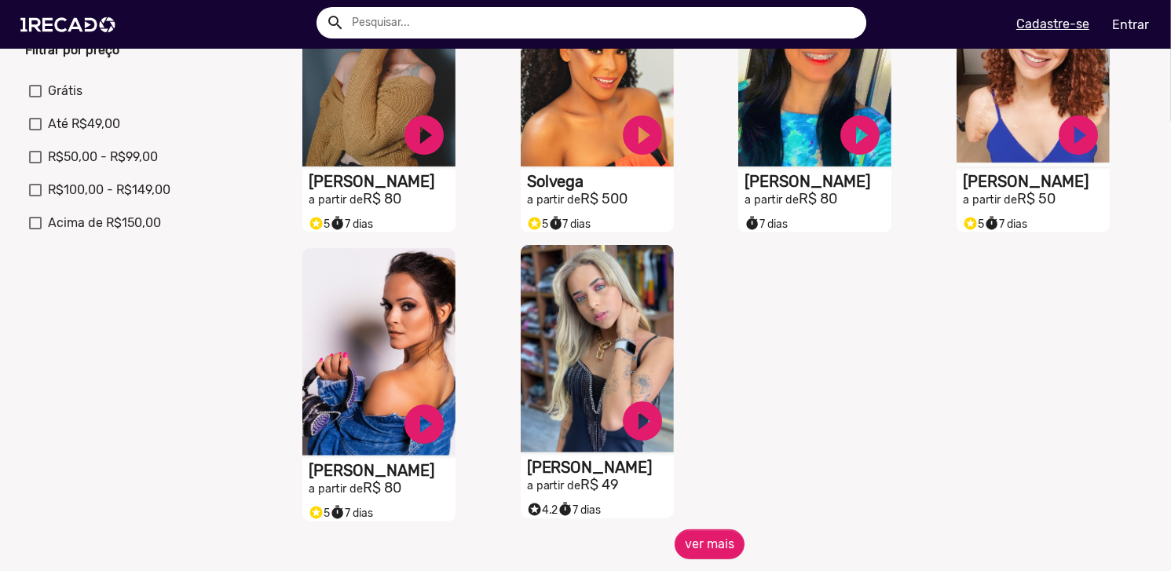
scroll to position [550, 0]
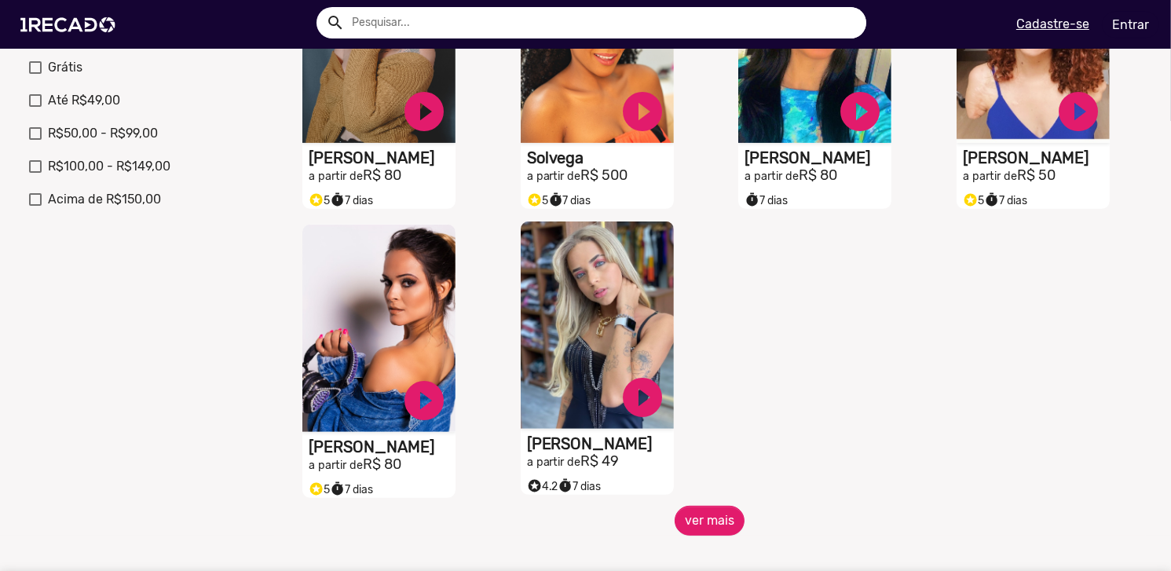
click at [546, 387] on video "S1RECADO vídeos dedicados para fãs e empresas" at bounding box center [597, 325] width 153 height 207
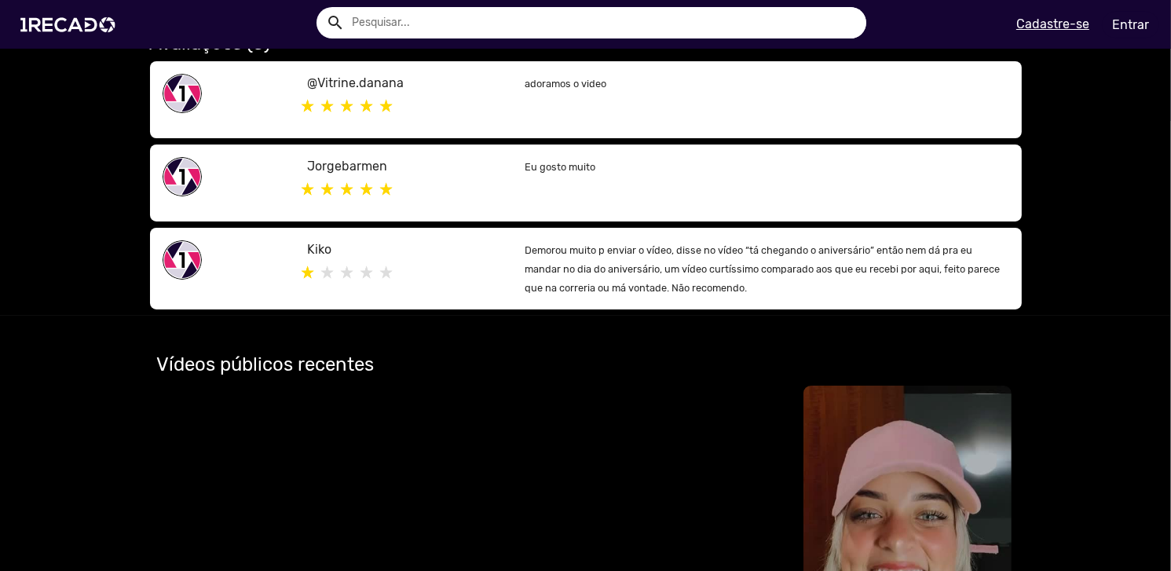
scroll to position [314, 0]
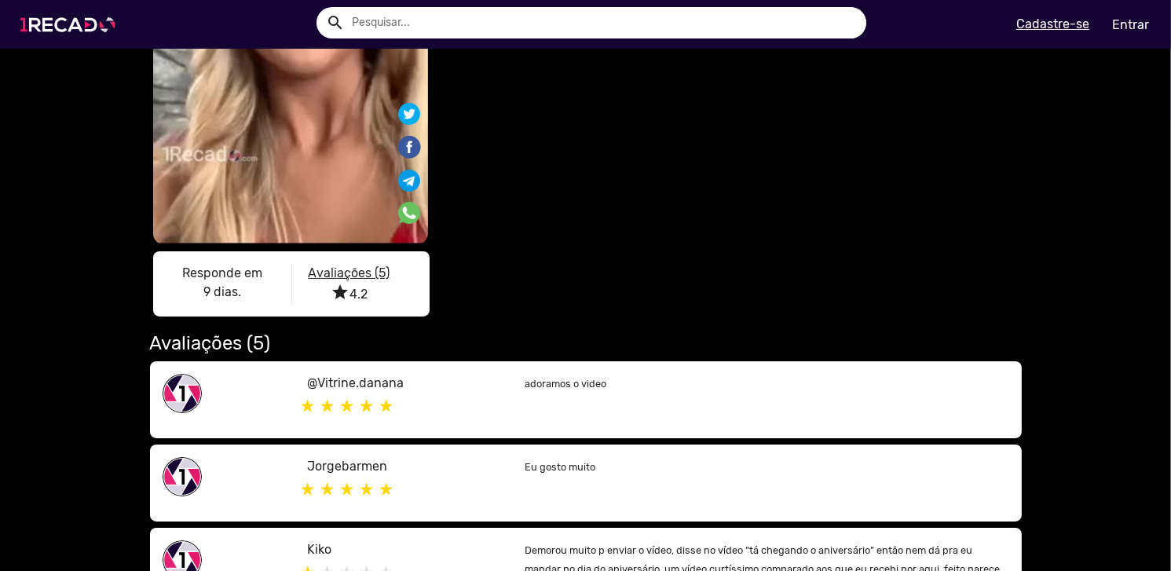
click at [77, 20] on img at bounding box center [71, 24] width 119 height 67
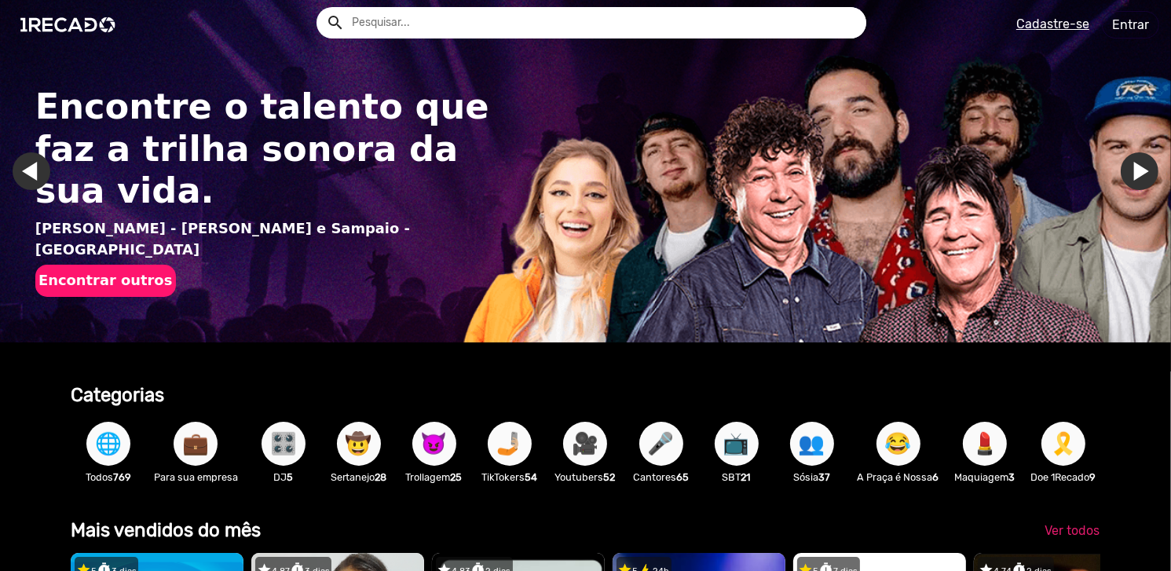
click at [574, 455] on span "🎥" at bounding box center [585, 444] width 27 height 44
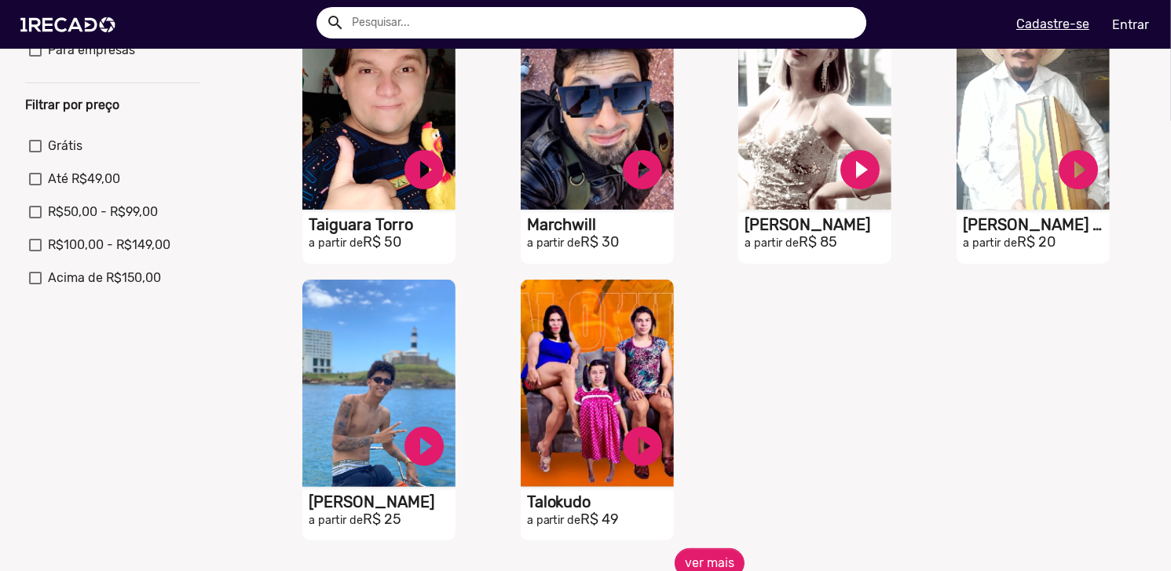
scroll to position [550, 0]
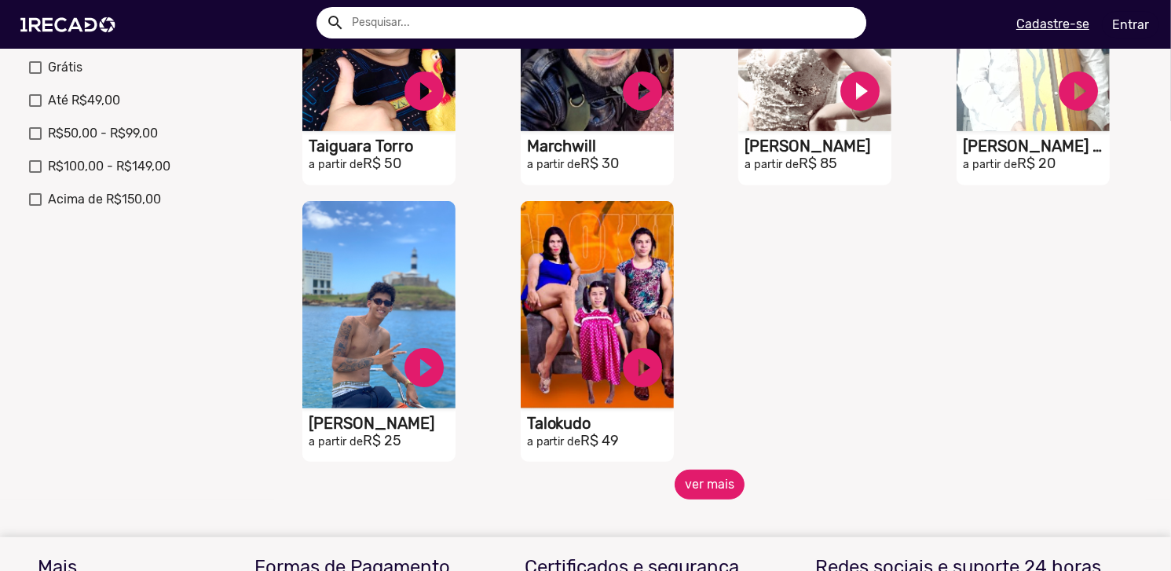
click at [686, 500] on button "ver mais" at bounding box center [710, 485] width 70 height 30
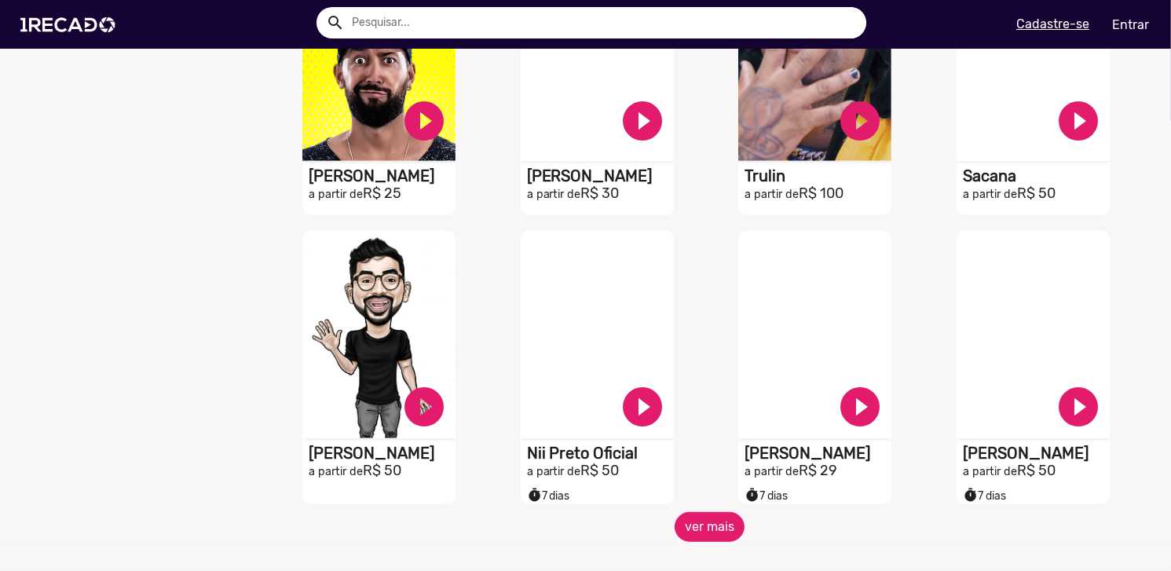
scroll to position [1100, 0]
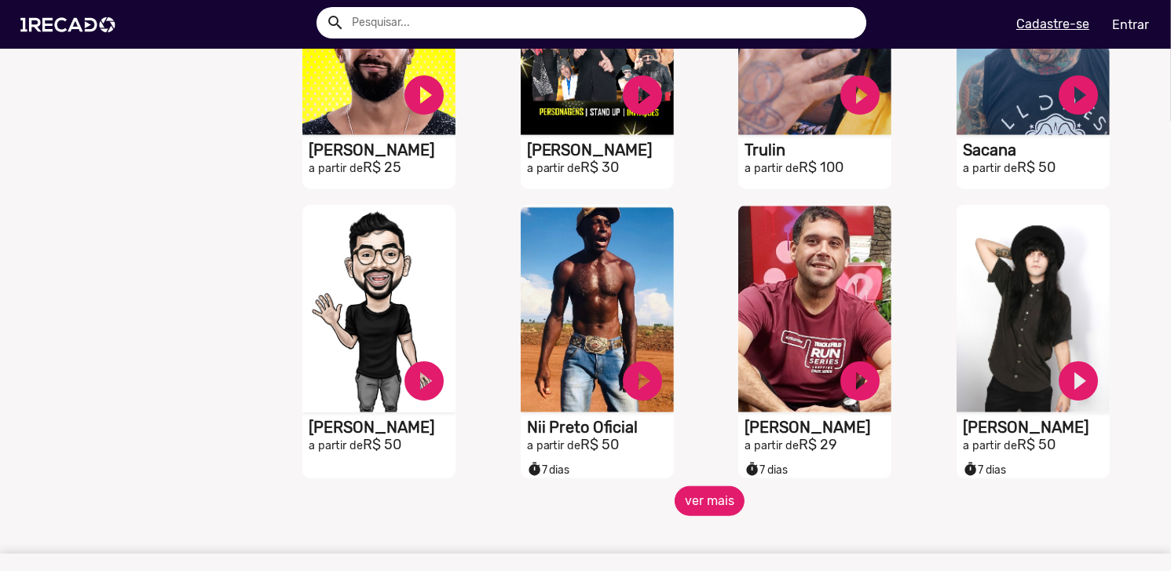
click at [700, 495] on button "ver mais" at bounding box center [710, 501] width 70 height 30
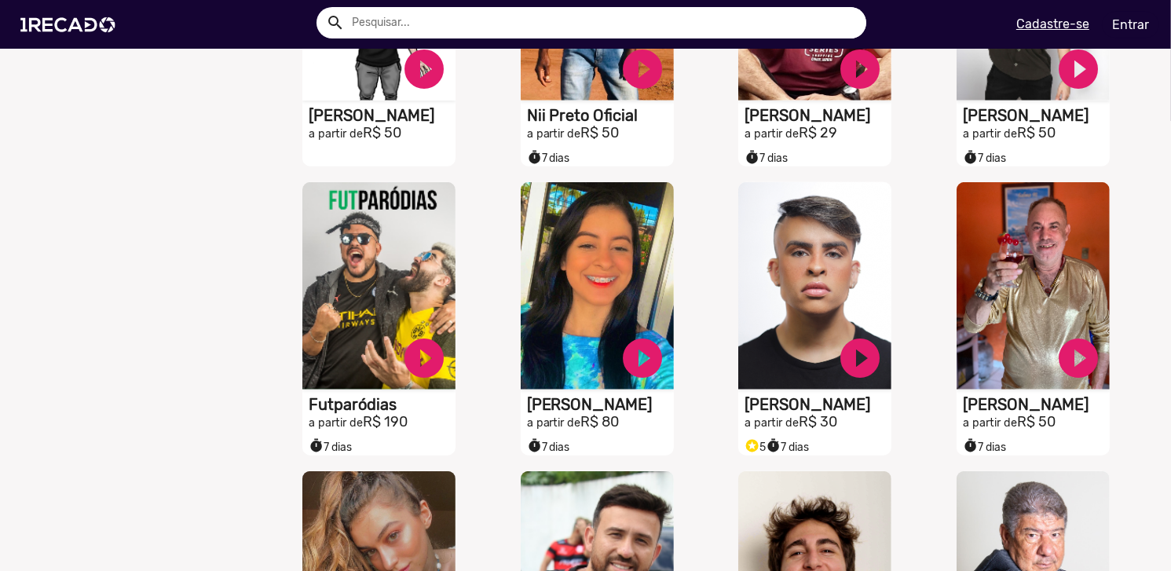
scroll to position [1414, 0]
